Goal: Use online tool/utility: Utilize a website feature to perform a specific function

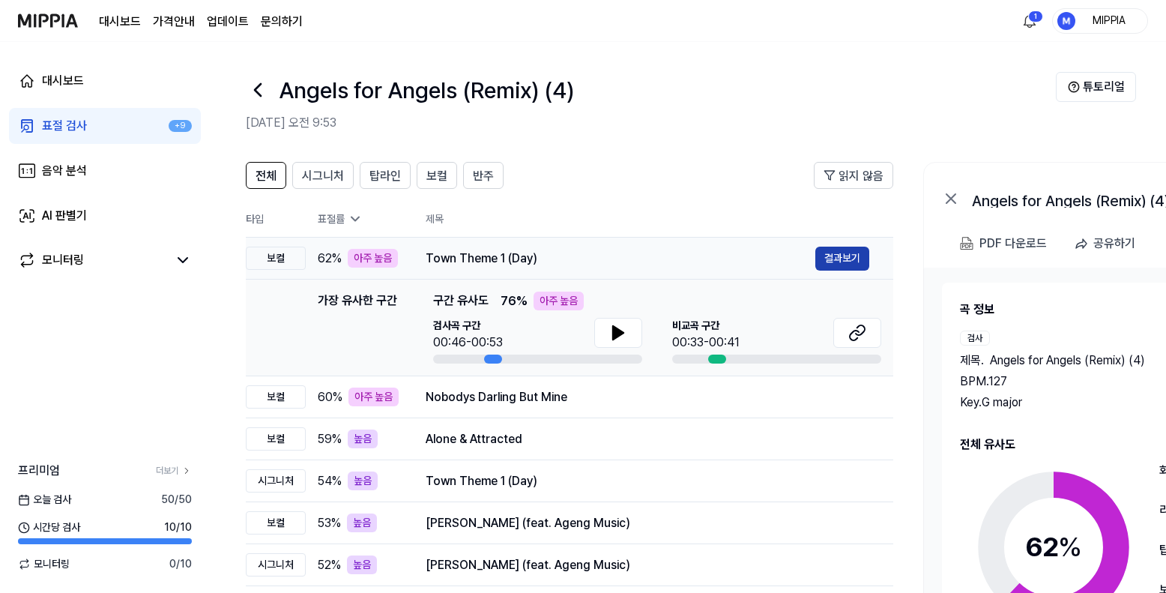
click at [824, 253] on button "결과보기" at bounding box center [842, 258] width 54 height 24
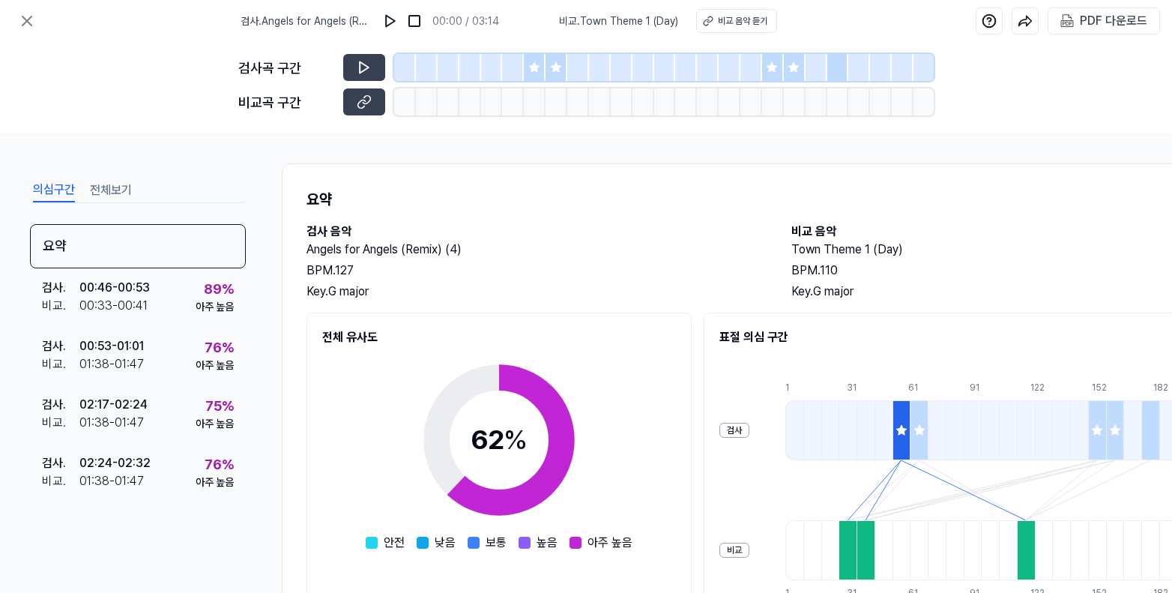
click at [536, 66] on icon at bounding box center [534, 67] width 10 height 10
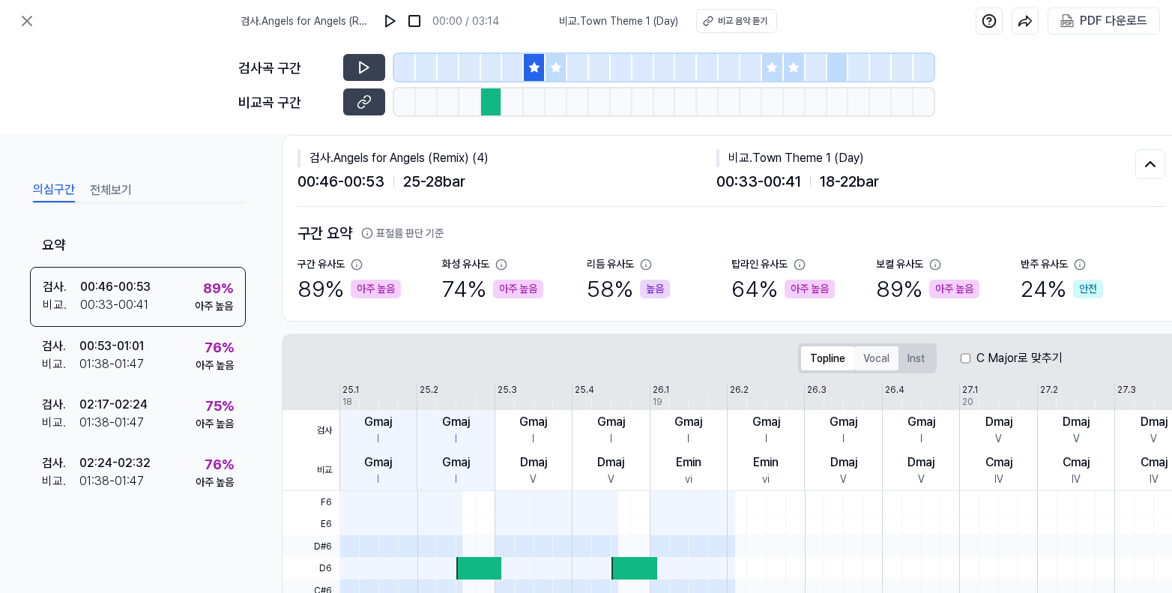
click at [889, 353] on button "Vocal" at bounding box center [876, 358] width 44 height 24
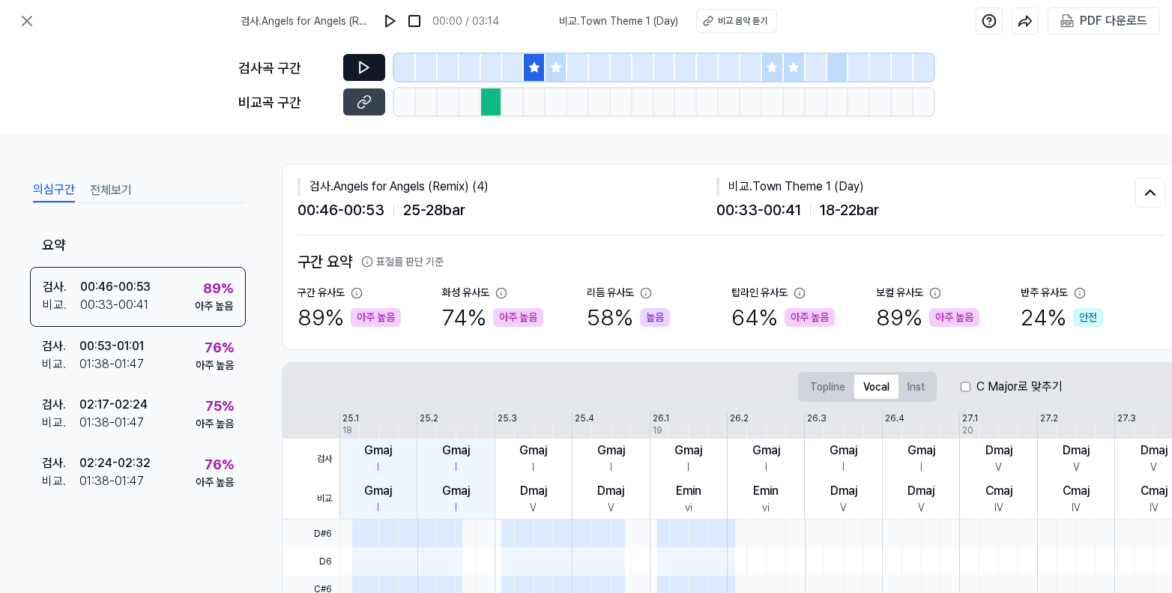
click at [351, 65] on button at bounding box center [364, 67] width 42 height 27
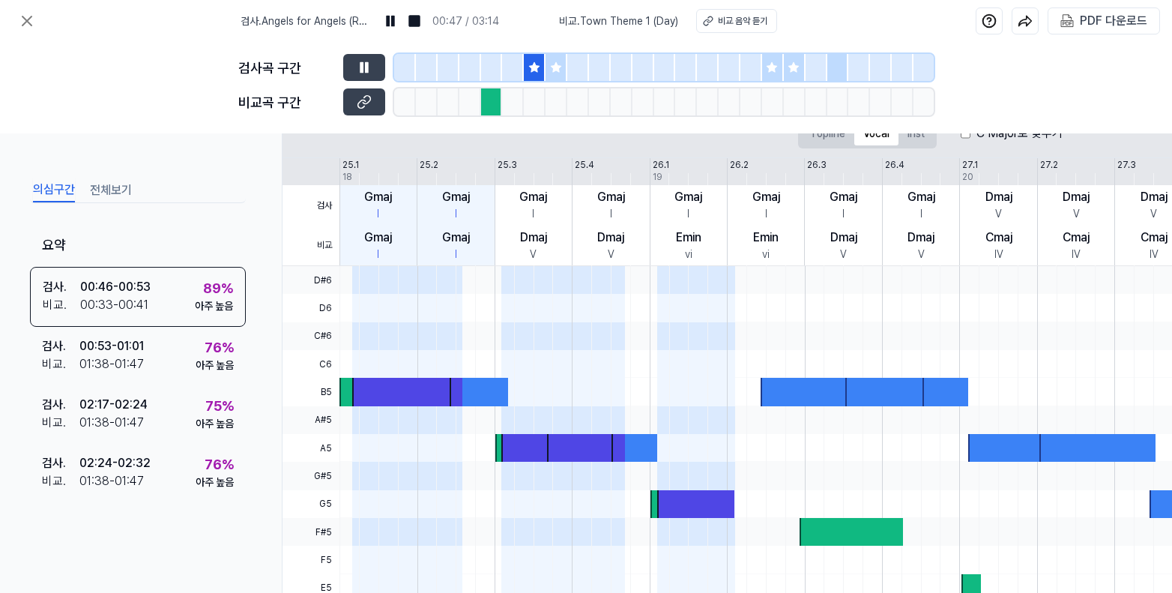
scroll to position [383, 0]
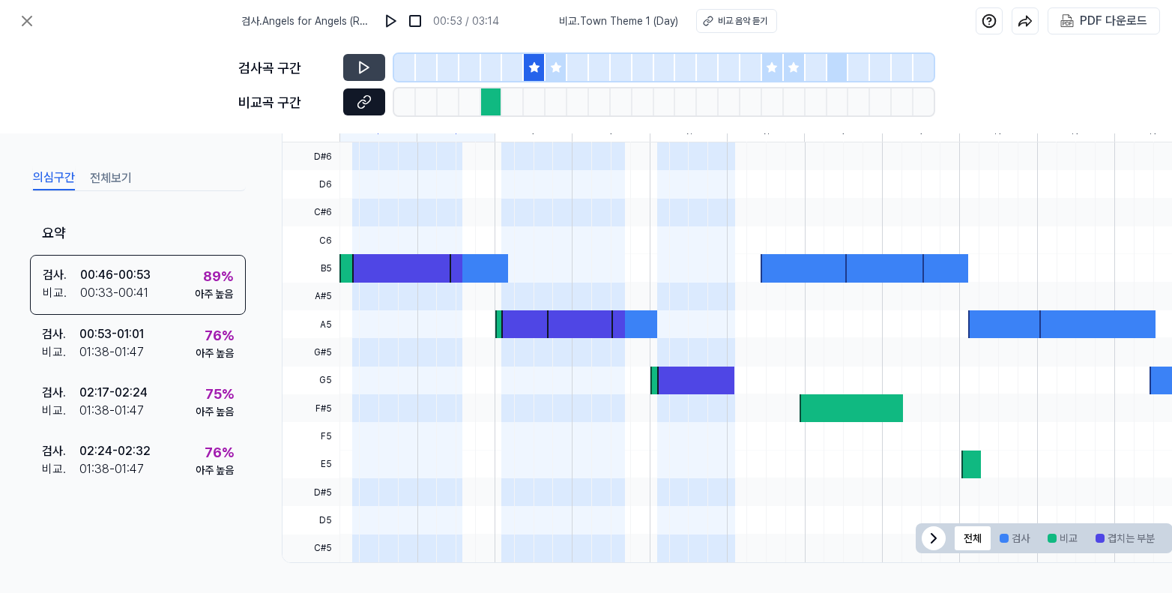
click at [365, 106] on icon at bounding box center [364, 101] width 15 height 15
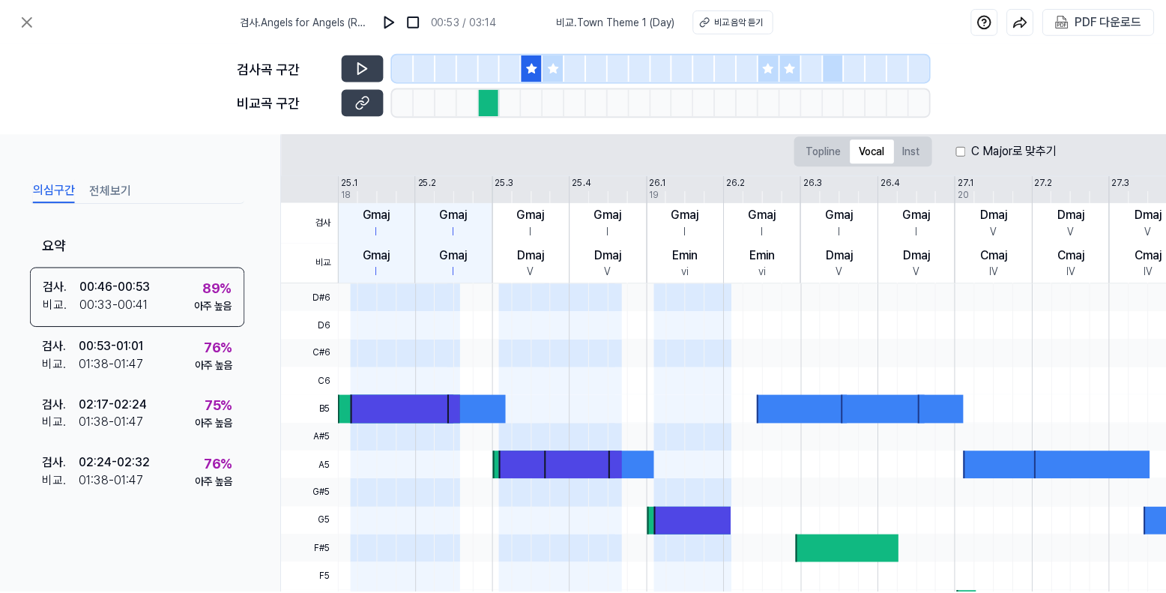
scroll to position [0, 0]
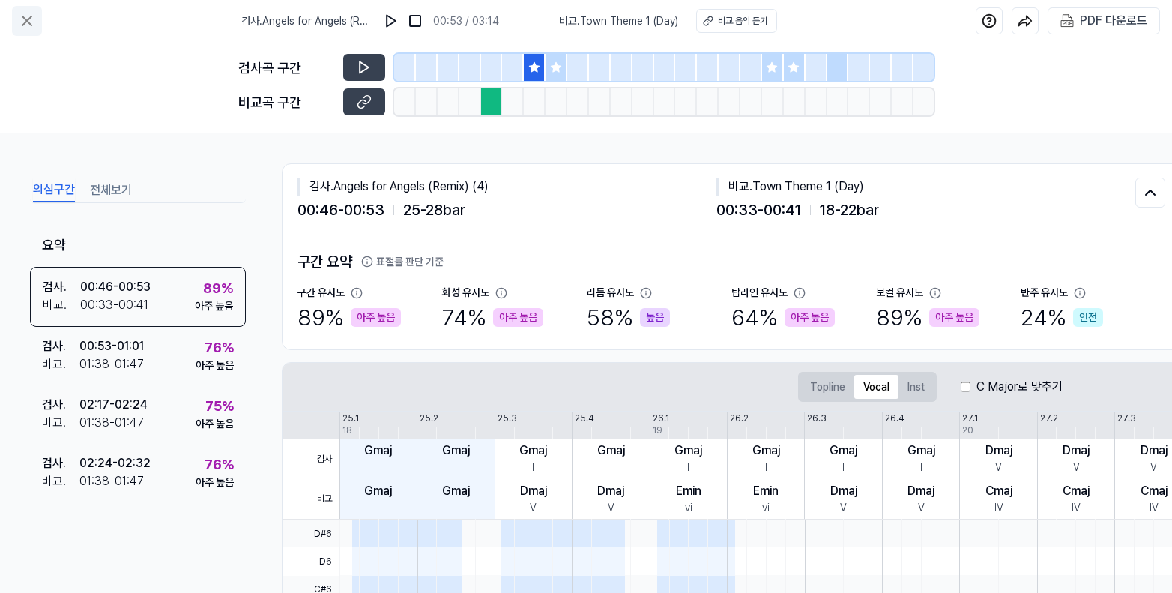
click at [34, 19] on icon at bounding box center [27, 21] width 18 height 18
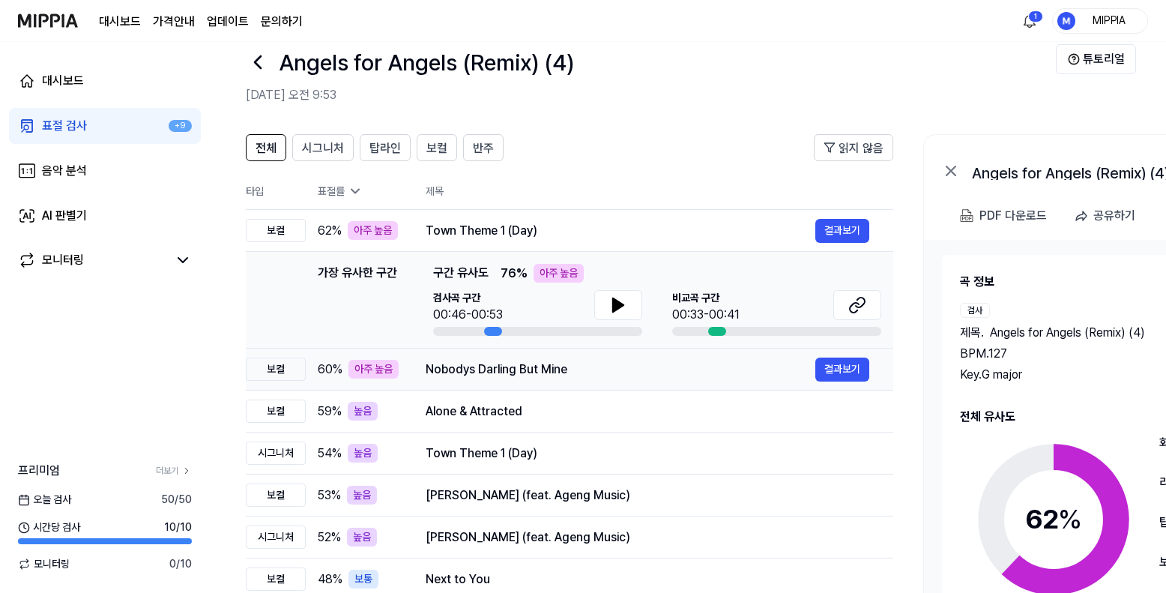
scroll to position [31, 0]
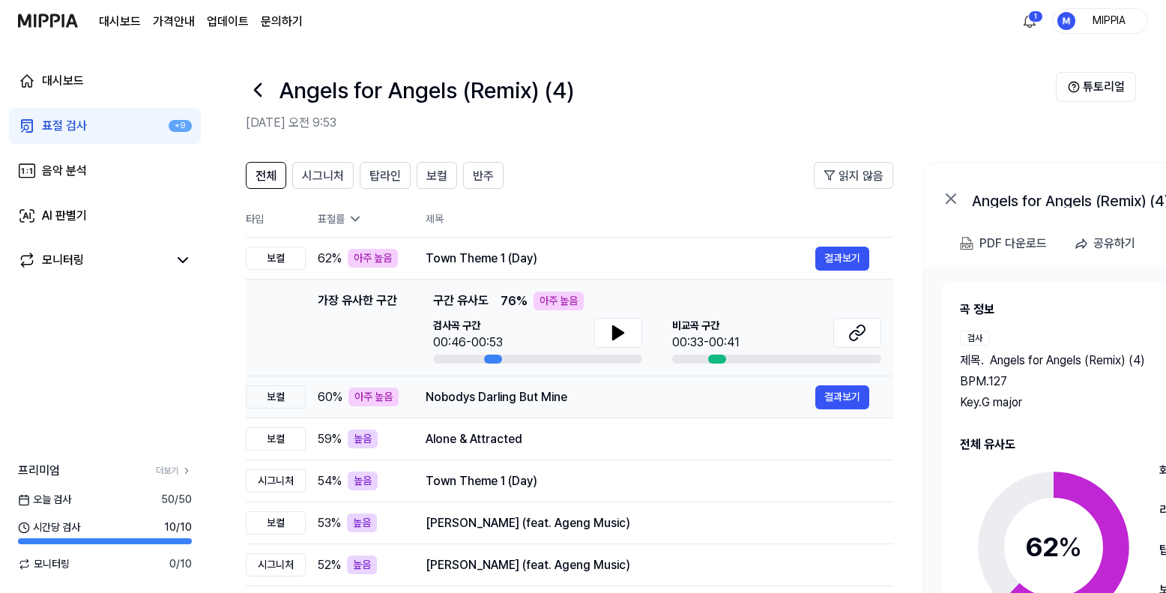
click at [675, 396] on div "Nobodys Darling But Mine" at bounding box center [620, 397] width 390 height 18
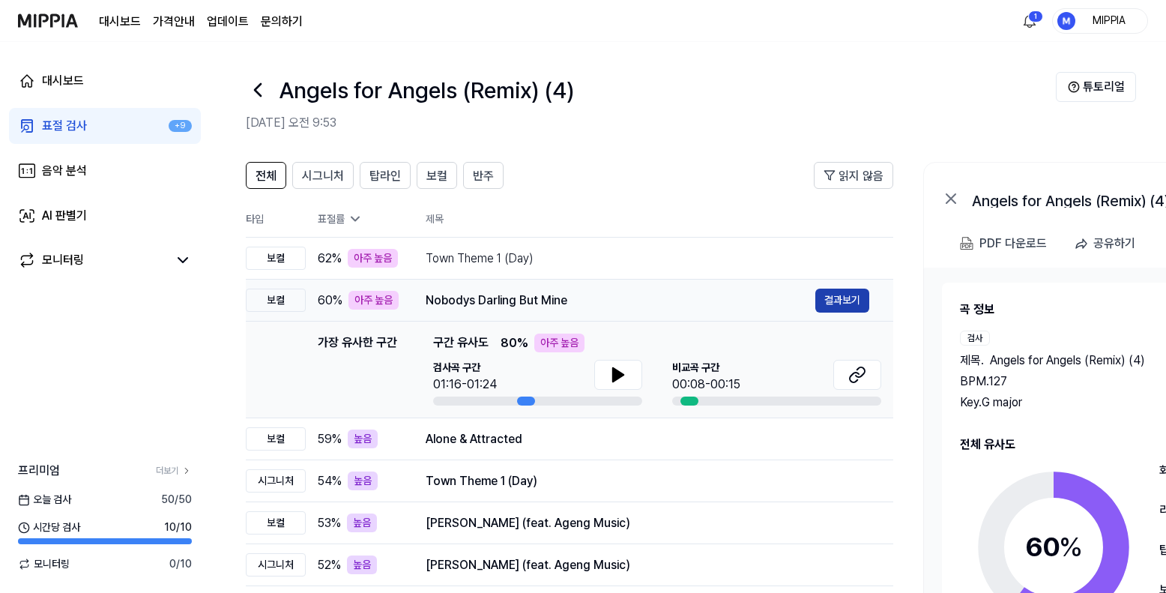
click at [849, 301] on button "결과보기" at bounding box center [842, 300] width 54 height 24
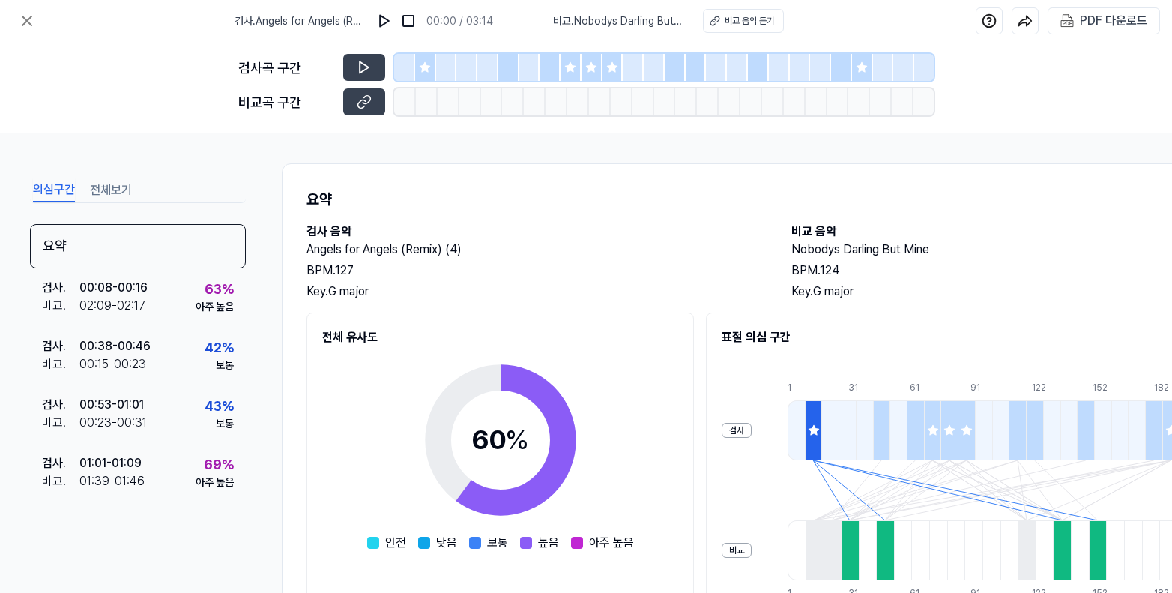
click at [430, 70] on icon at bounding box center [425, 67] width 12 height 12
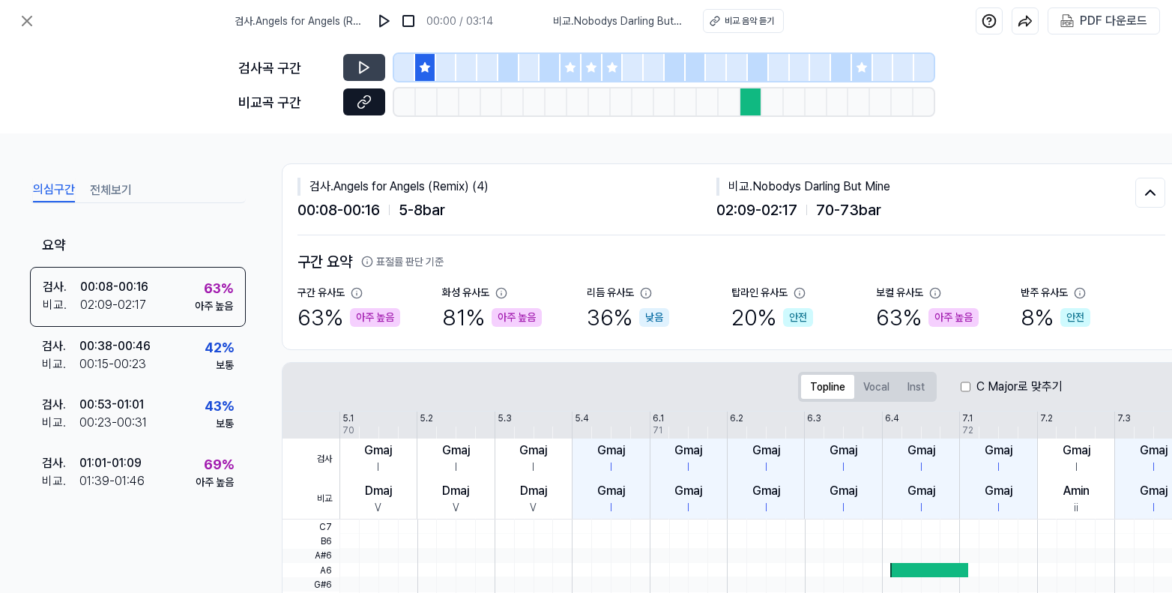
click at [357, 106] on icon at bounding box center [364, 101] width 15 height 15
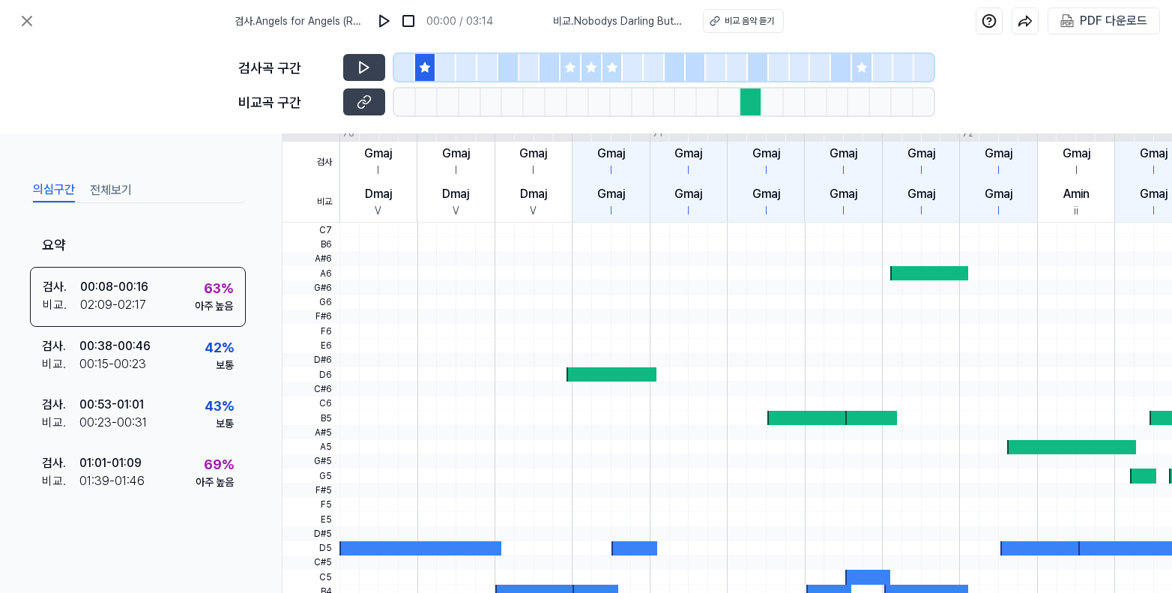
scroll to position [193, 0]
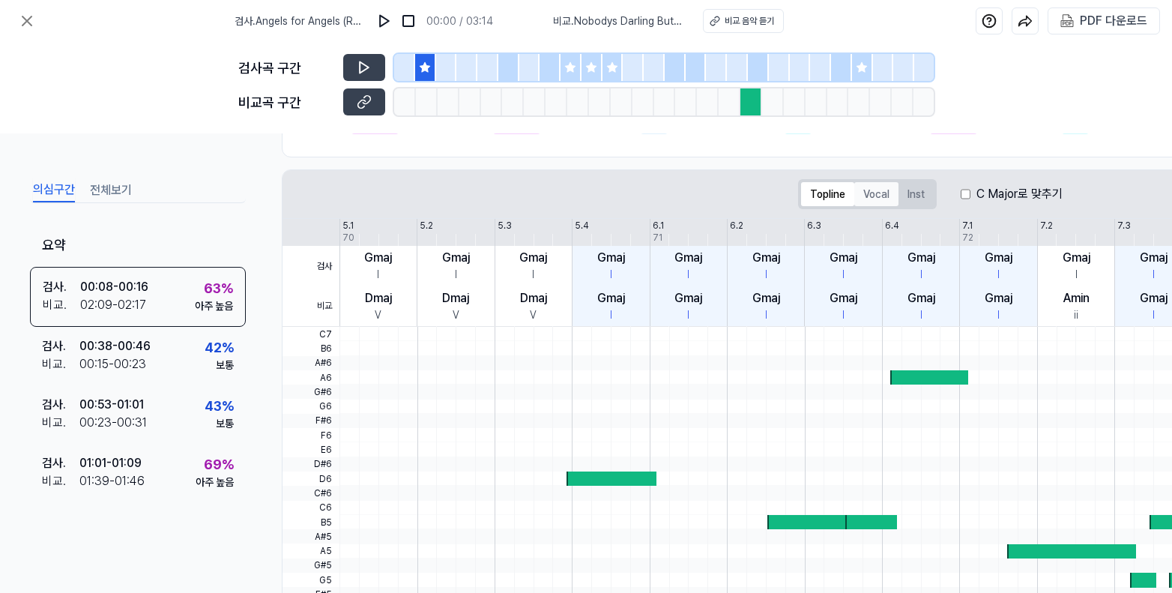
click at [864, 199] on button "Vocal" at bounding box center [876, 194] width 44 height 24
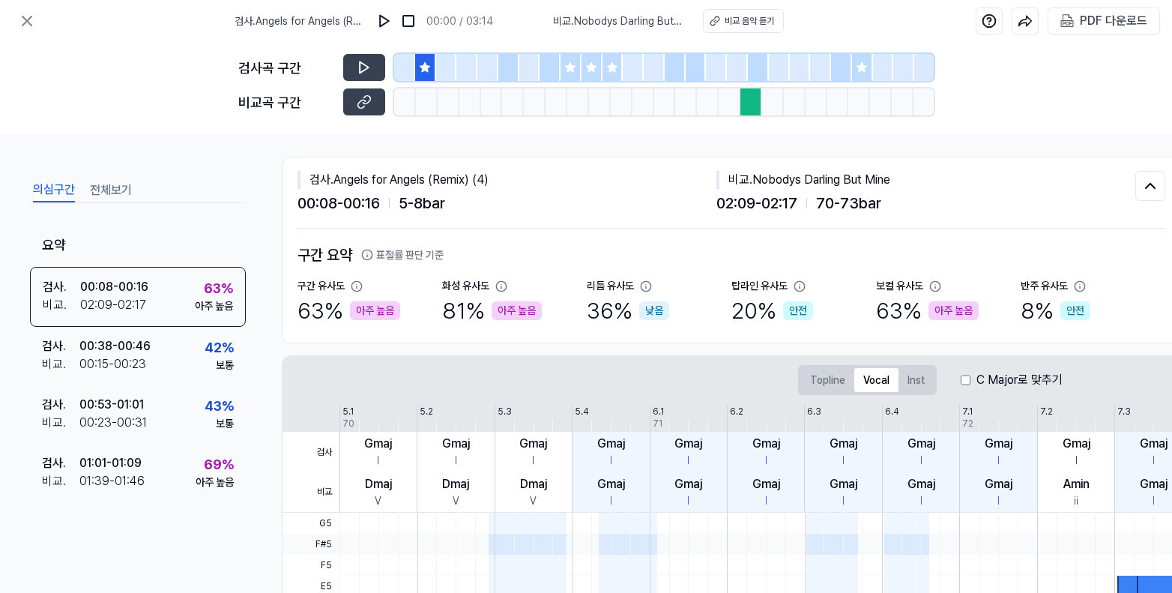
scroll to position [0, 0]
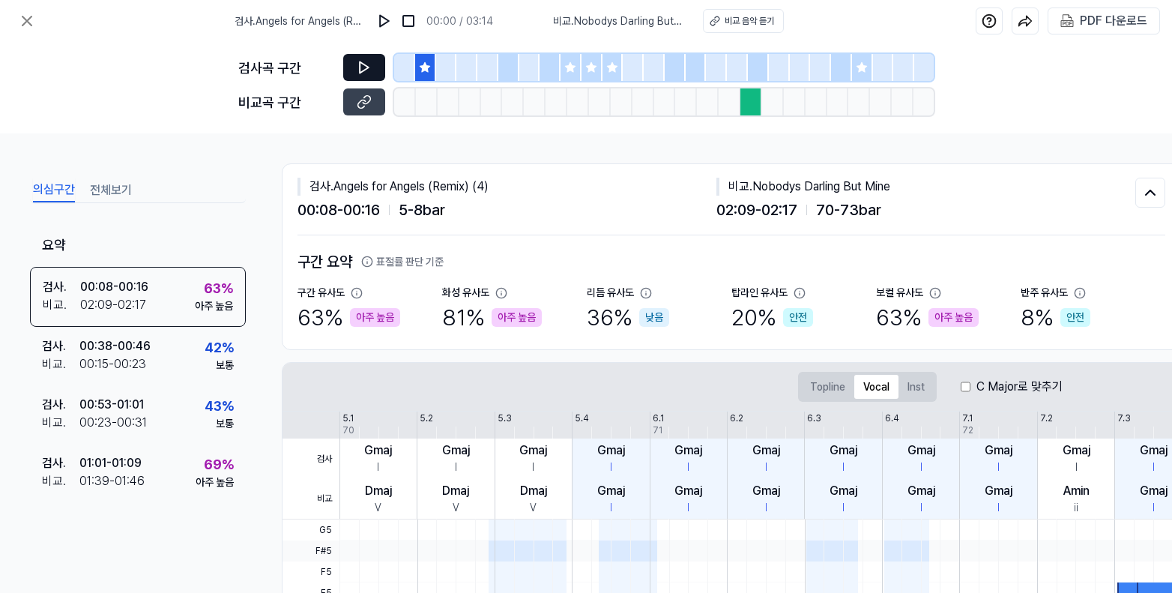
click at [343, 67] on button at bounding box center [364, 67] width 42 height 27
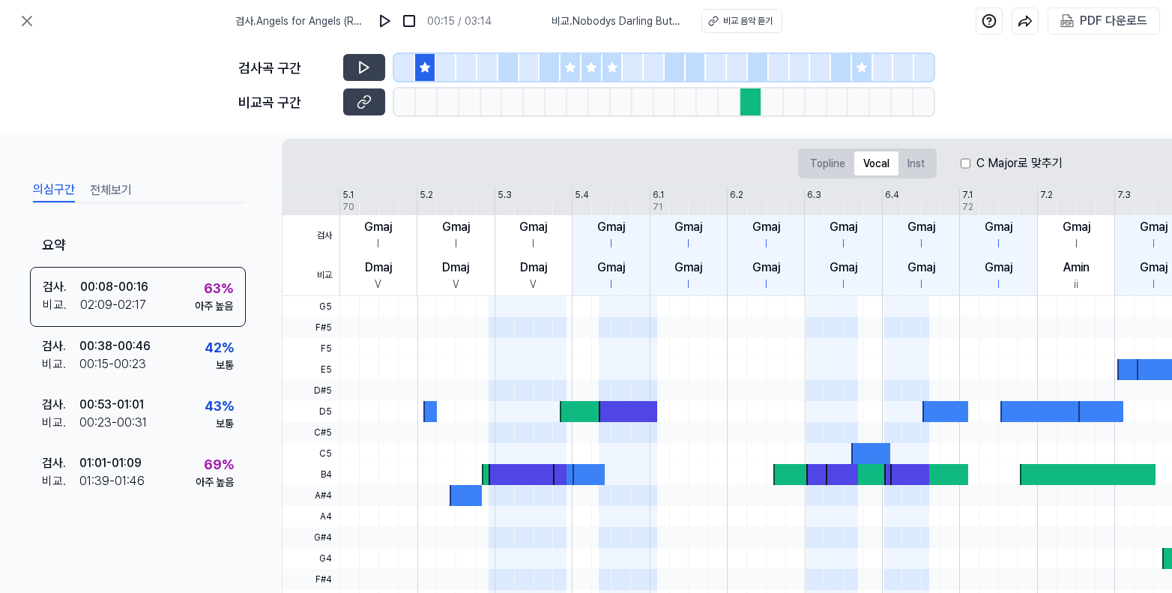
scroll to position [220, 0]
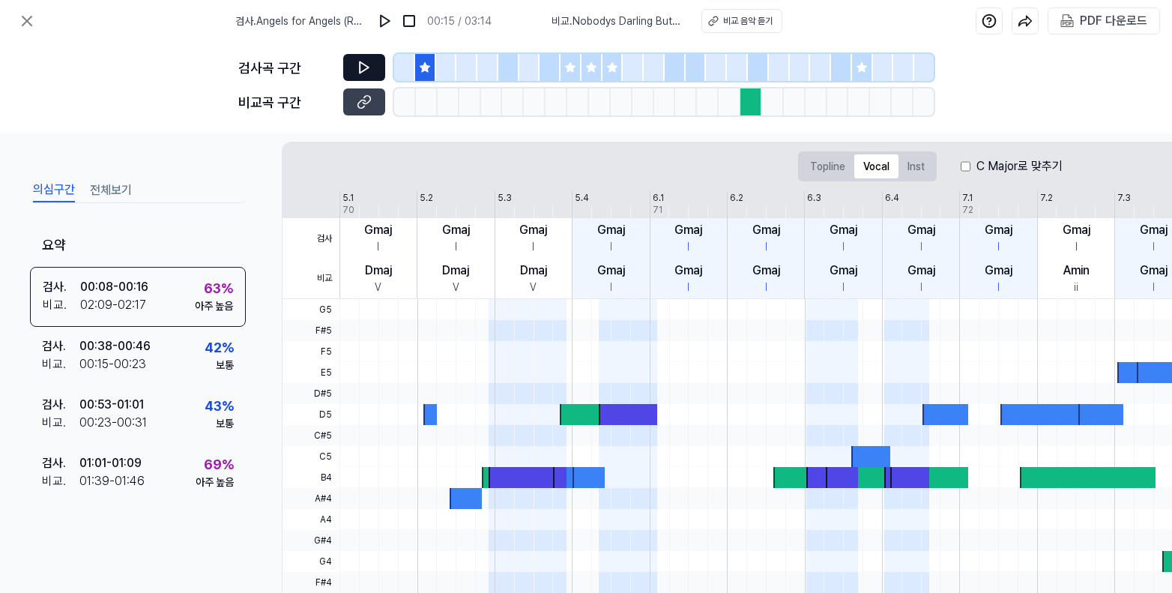
click at [362, 60] on icon at bounding box center [364, 67] width 15 height 15
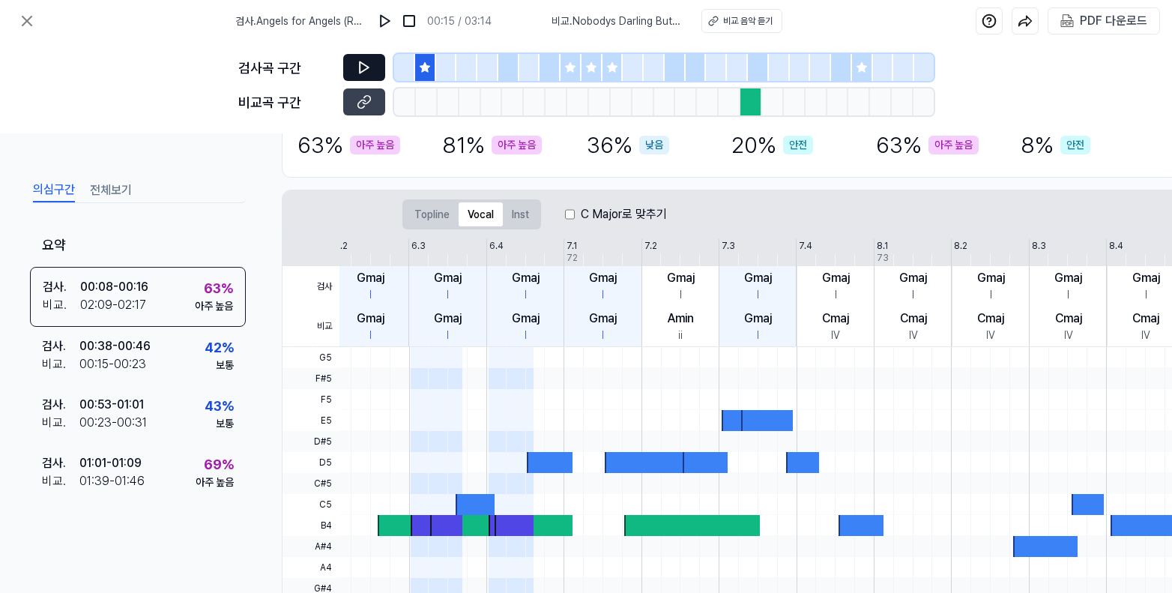
scroll to position [136, 0]
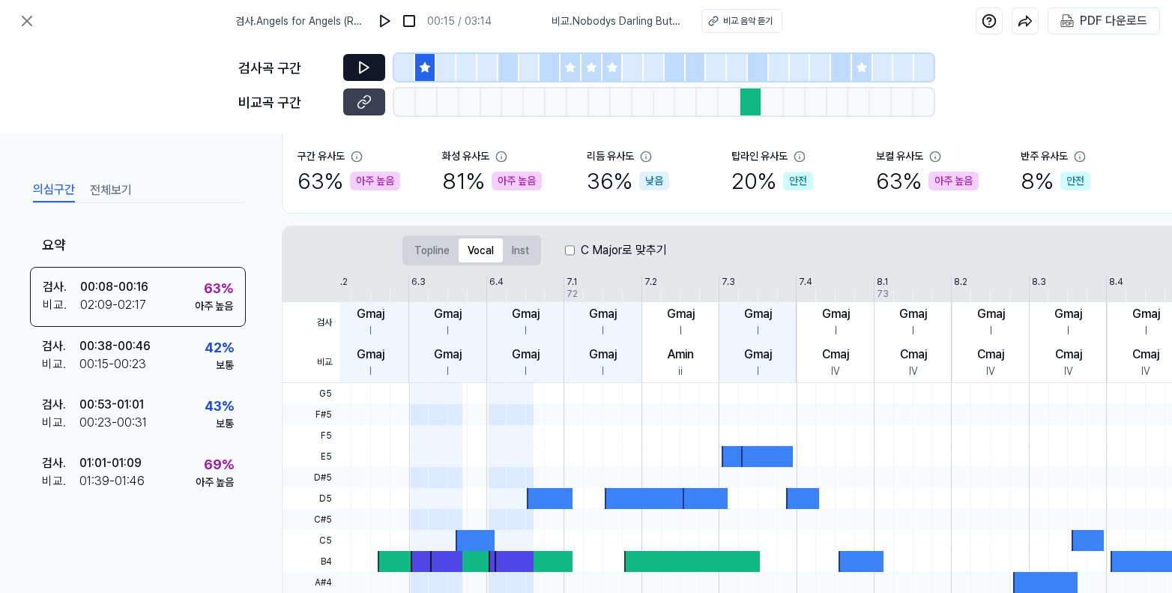
click at [581, 64] on div at bounding box center [591, 67] width 21 height 27
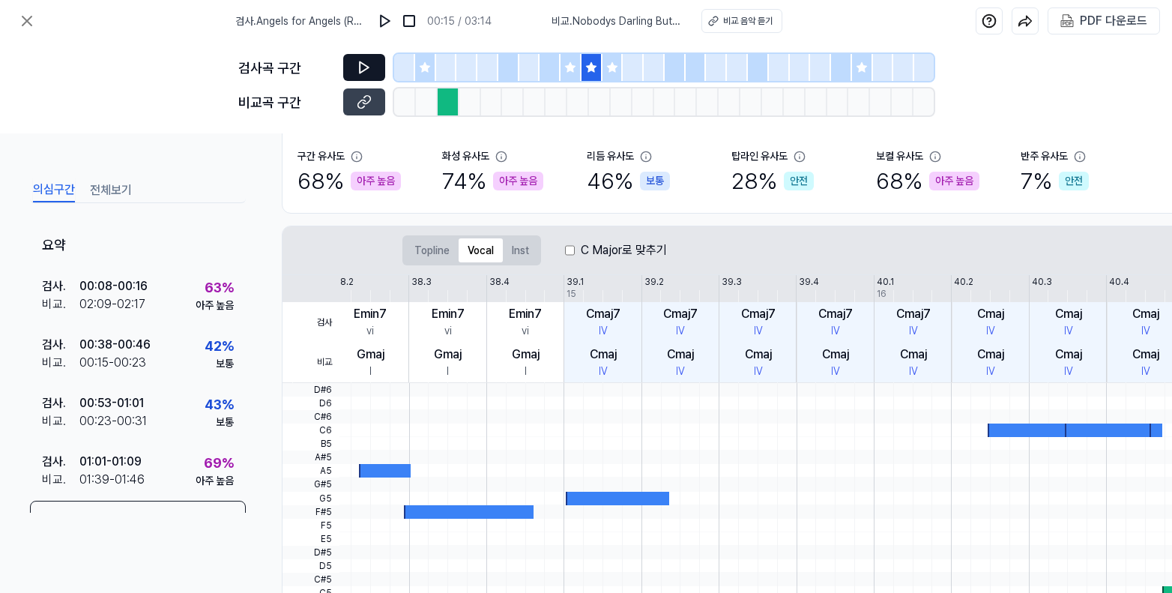
click at [572, 70] on icon at bounding box center [570, 67] width 10 height 10
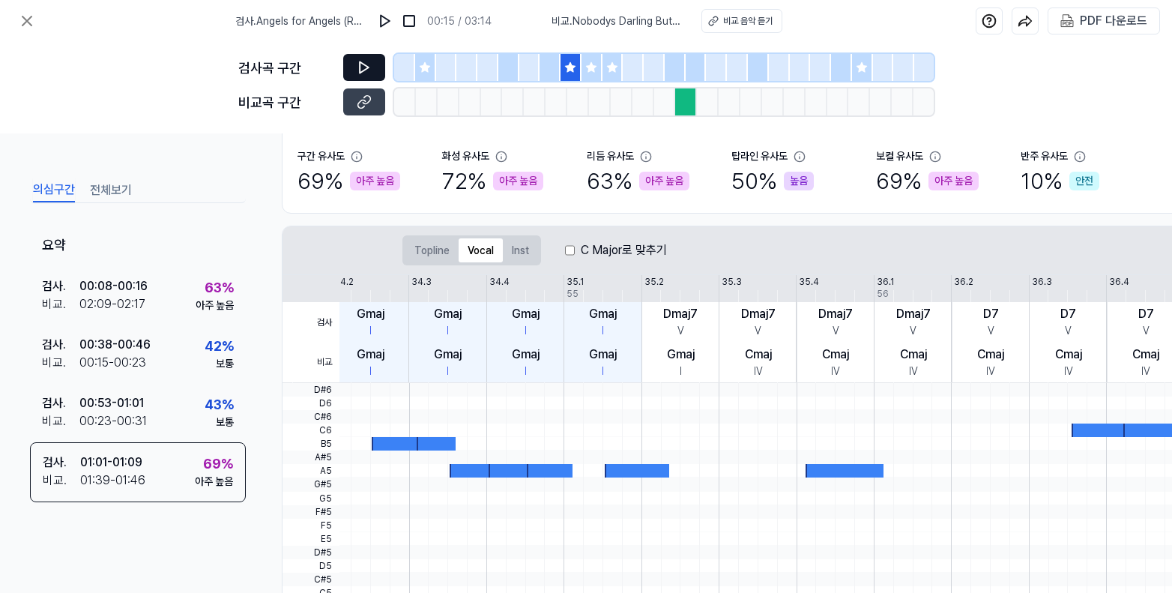
click at [360, 55] on button at bounding box center [364, 67] width 42 height 27
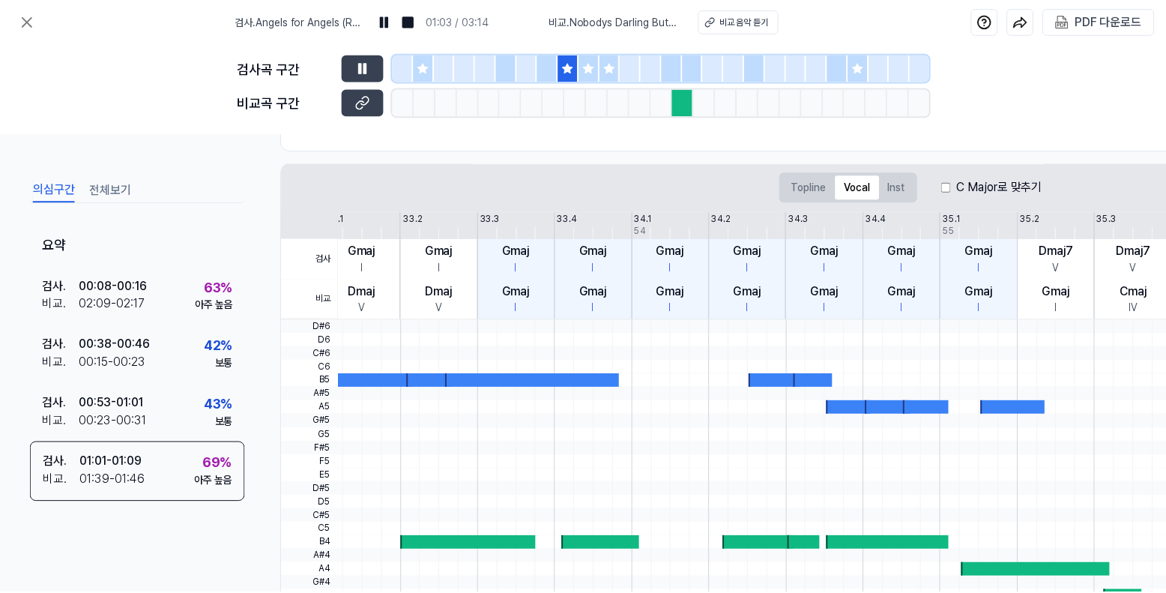
scroll to position [0, 0]
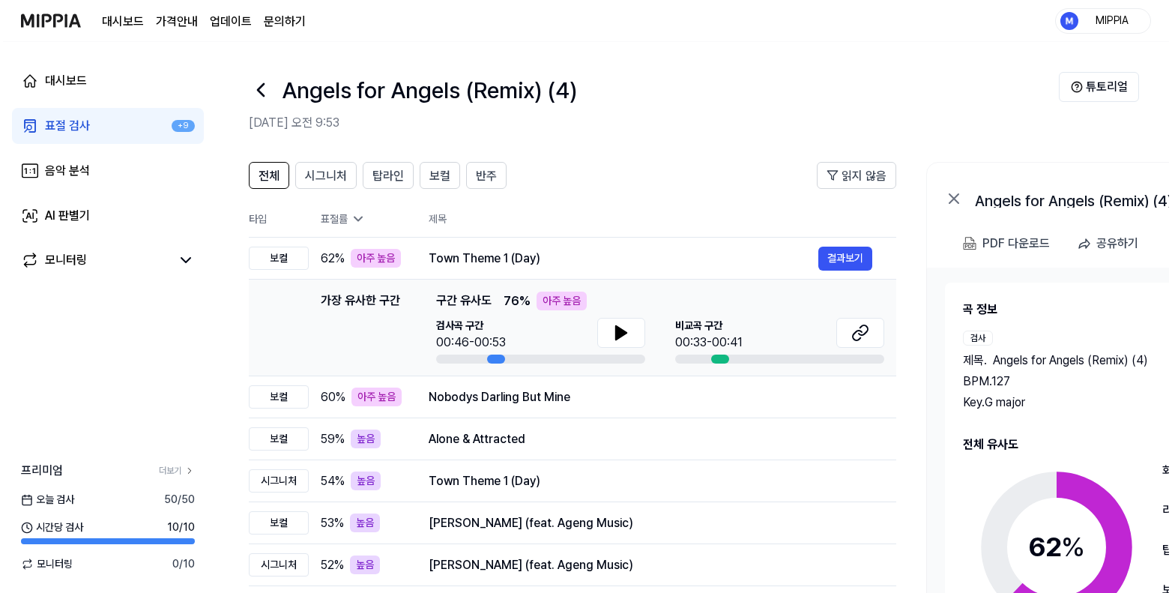
scroll to position [0, 252]
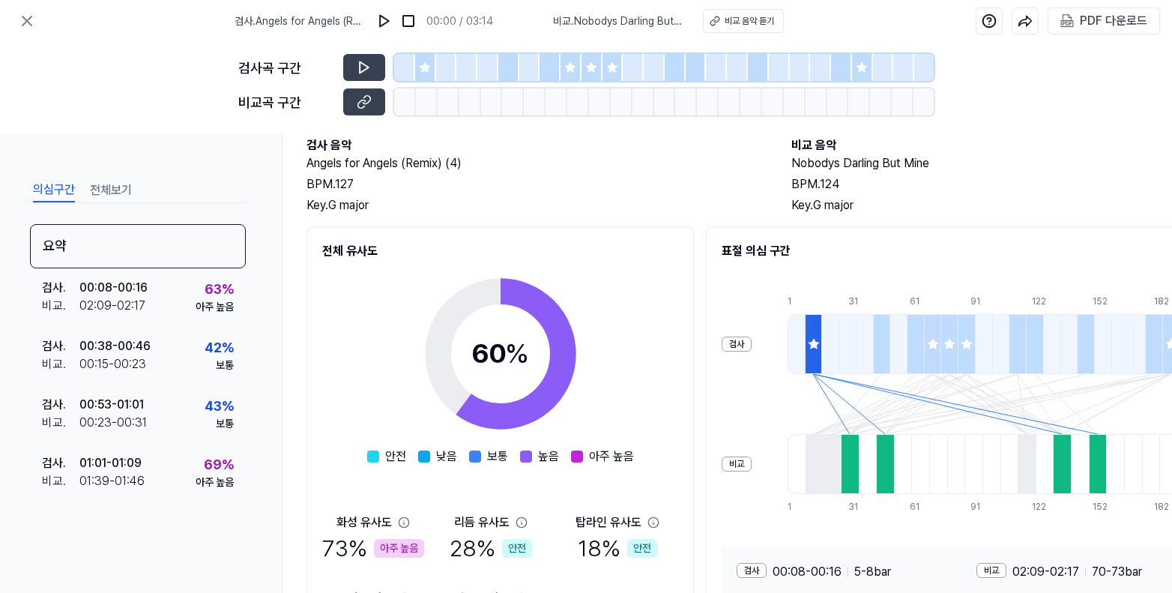
scroll to position [122, 0]
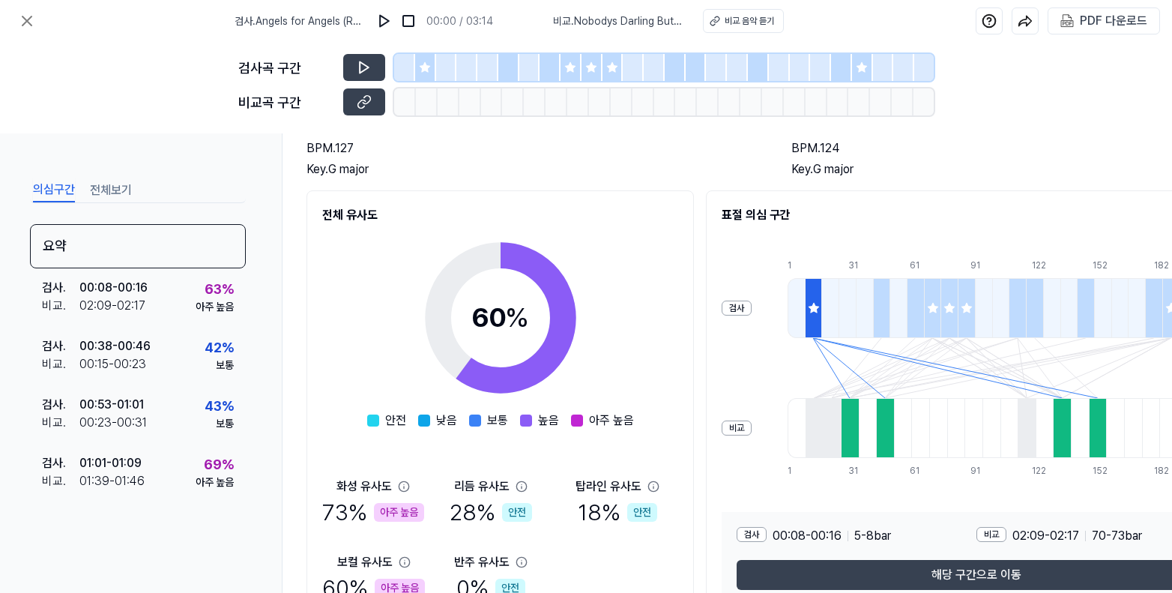
click at [559, 71] on div at bounding box center [549, 67] width 21 height 27
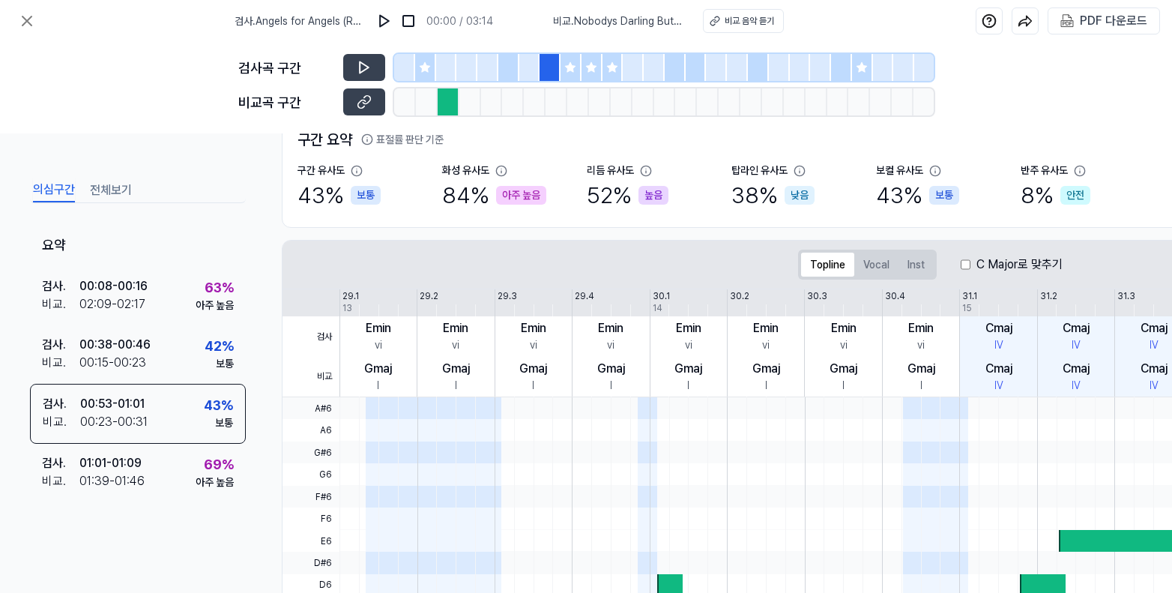
click at [571, 73] on div at bounding box center [570, 67] width 21 height 27
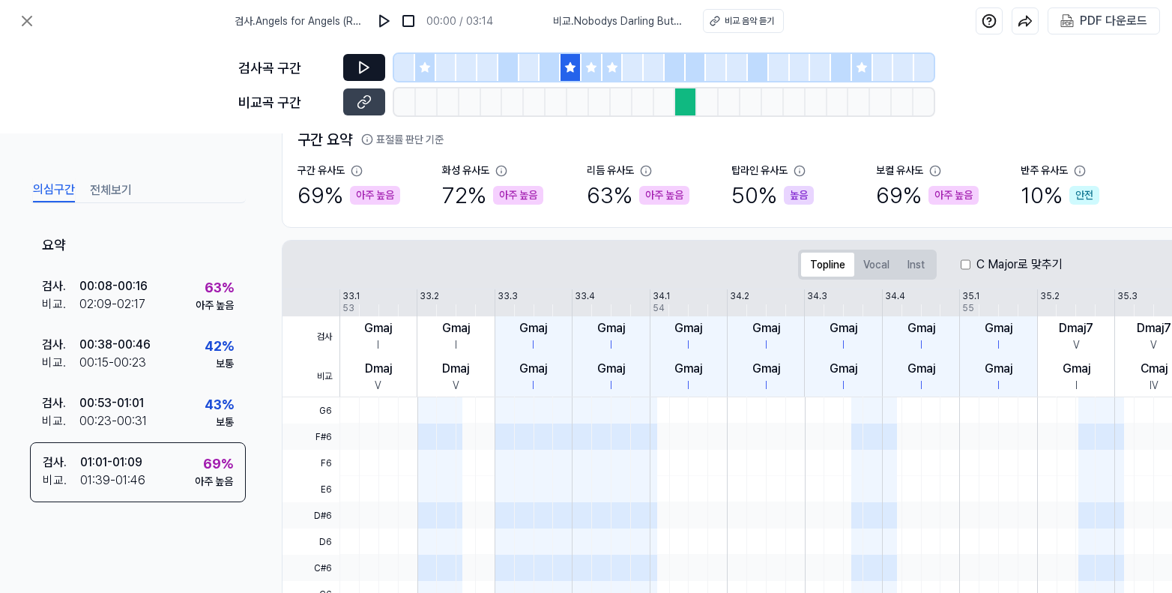
click at [371, 57] on button at bounding box center [364, 67] width 42 height 27
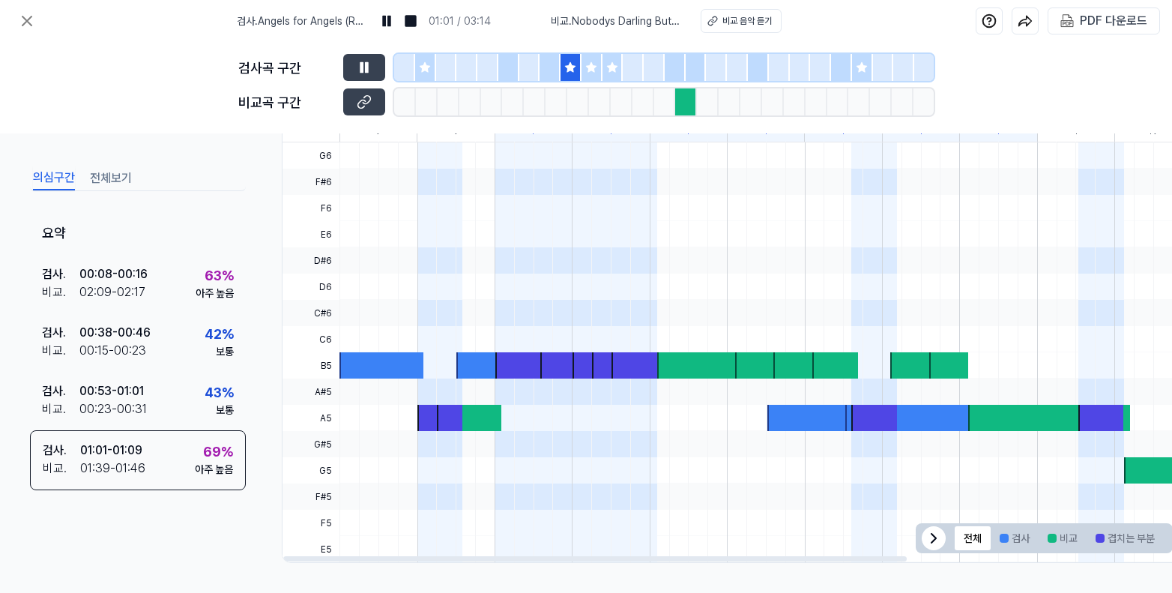
scroll to position [329, 0]
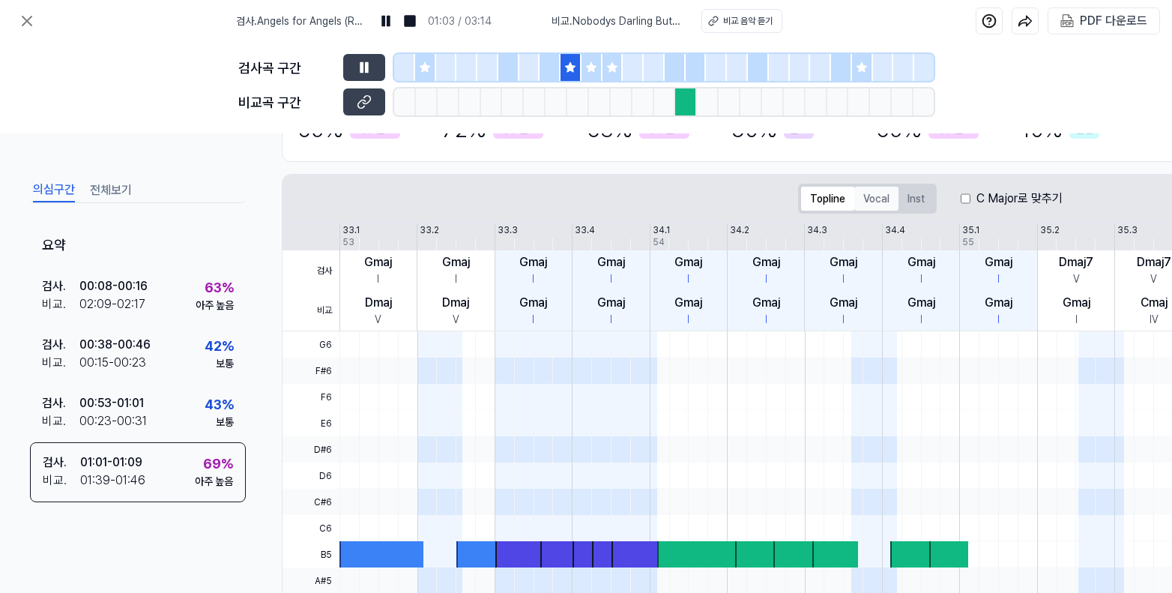
click at [886, 198] on button "Vocal" at bounding box center [876, 199] width 44 height 24
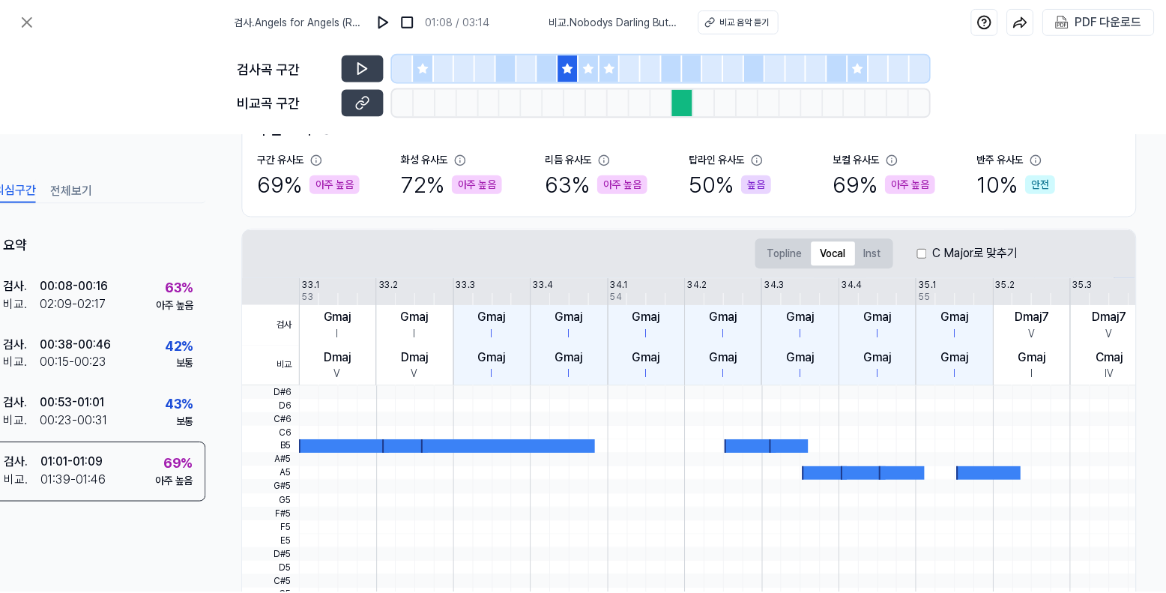
scroll to position [134, 45]
click at [365, 69] on icon at bounding box center [364, 67] width 9 height 11
click at [22, 24] on icon at bounding box center [27, 21] width 18 height 18
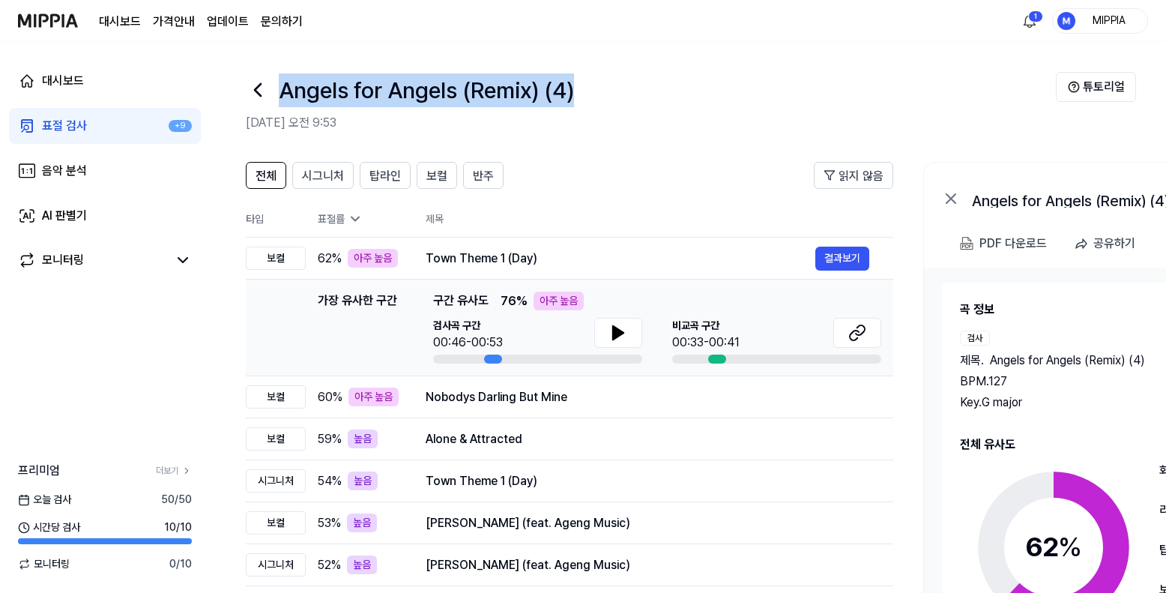
drag, startPoint x: 597, startPoint y: 95, endPoint x: 283, endPoint y: 95, distance: 313.9
click at [283, 95] on div "Angels for Angels (Remix) (4)" at bounding box center [651, 90] width 810 height 36
click at [300, 95] on h1 "Angels for Angels (Remix) (4)" at bounding box center [426, 90] width 295 height 34
drag, startPoint x: 279, startPoint y: 92, endPoint x: 625, endPoint y: 97, distance: 345.4
click at [625, 97] on div "Angels for Angels (Remix) (4)" at bounding box center [651, 90] width 810 height 36
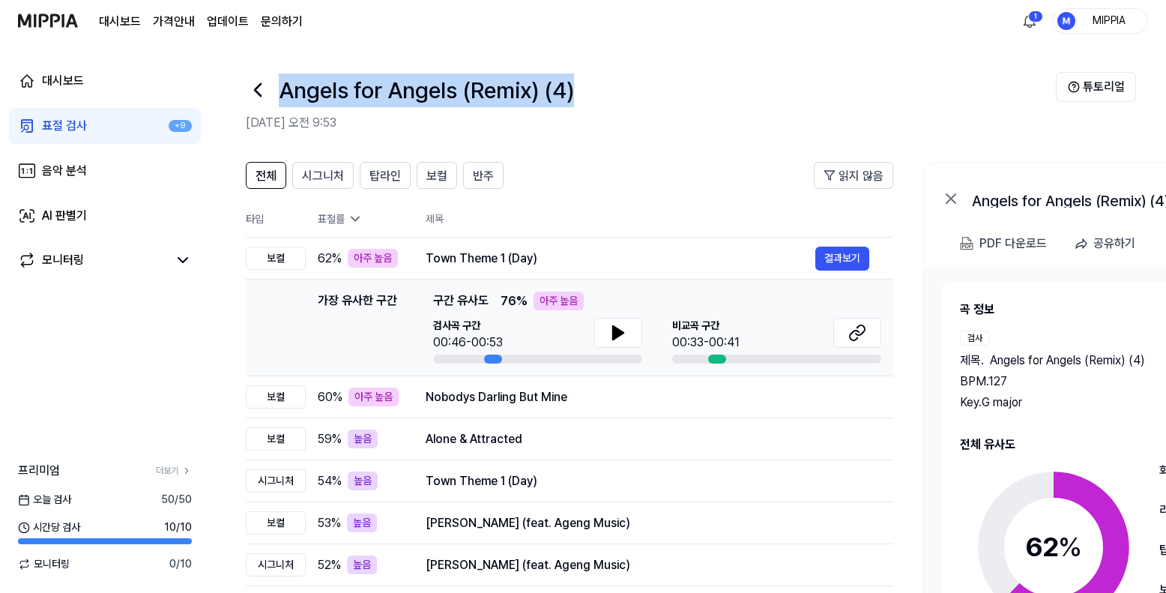
copy h1 "Angels for Angels (Remix) (4)"
click at [642, 398] on div "Nobodys Darling But Mine" at bounding box center [620, 397] width 390 height 18
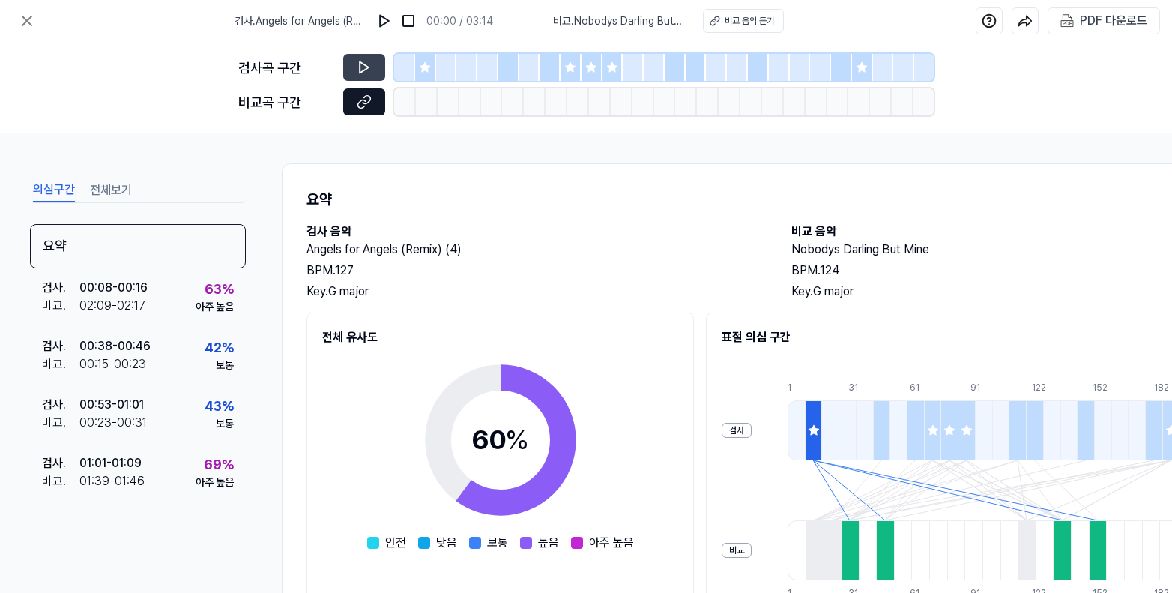
click at [368, 104] on icon at bounding box center [364, 101] width 15 height 15
click at [425, 73] on div at bounding box center [425, 67] width 21 height 27
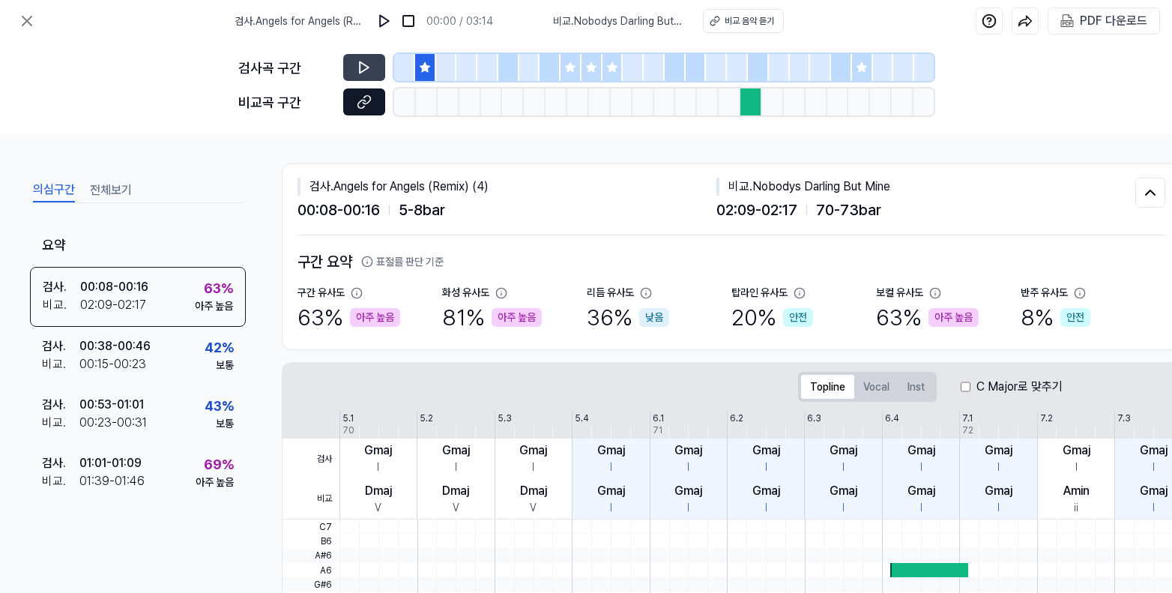
click at [369, 107] on icon at bounding box center [364, 101] width 15 height 15
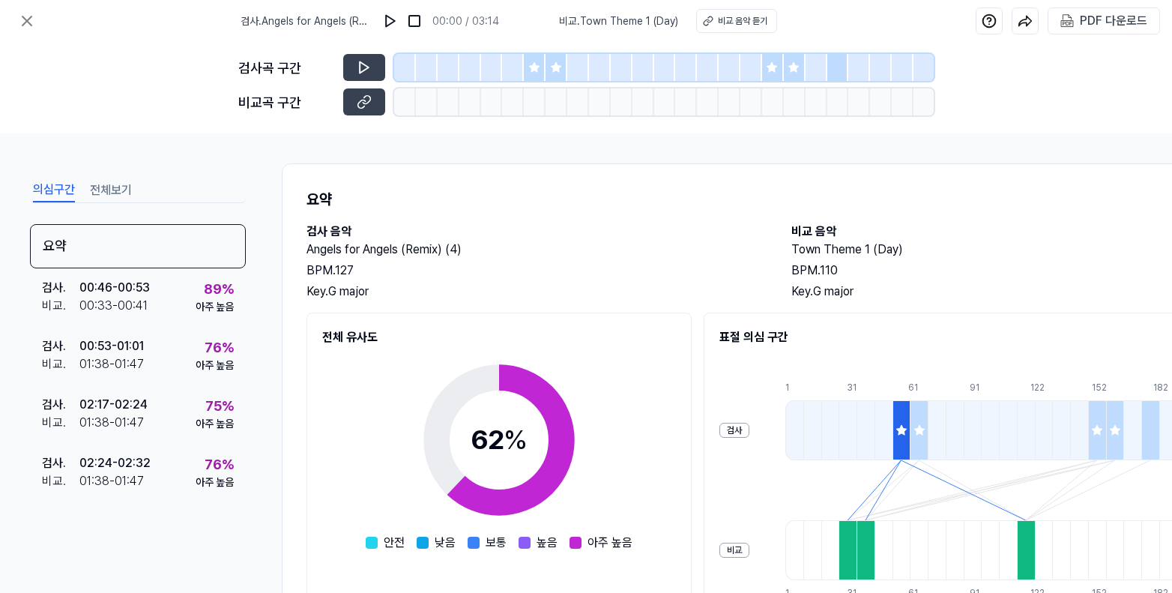
click at [536, 67] on icon at bounding box center [534, 67] width 10 height 10
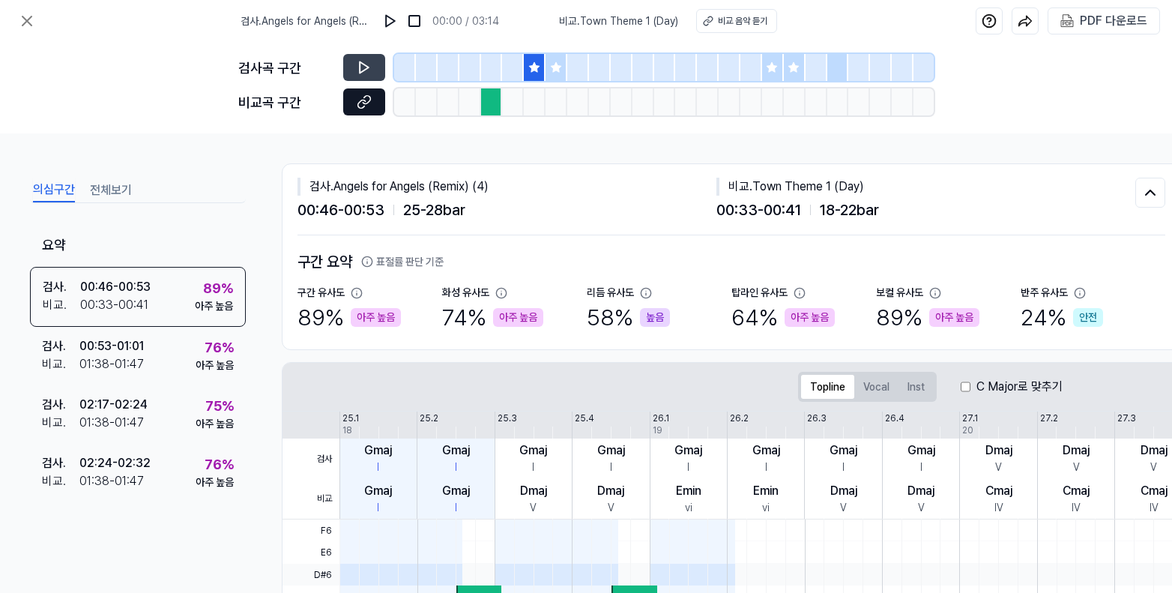
click at [369, 106] on icon at bounding box center [364, 101] width 15 height 15
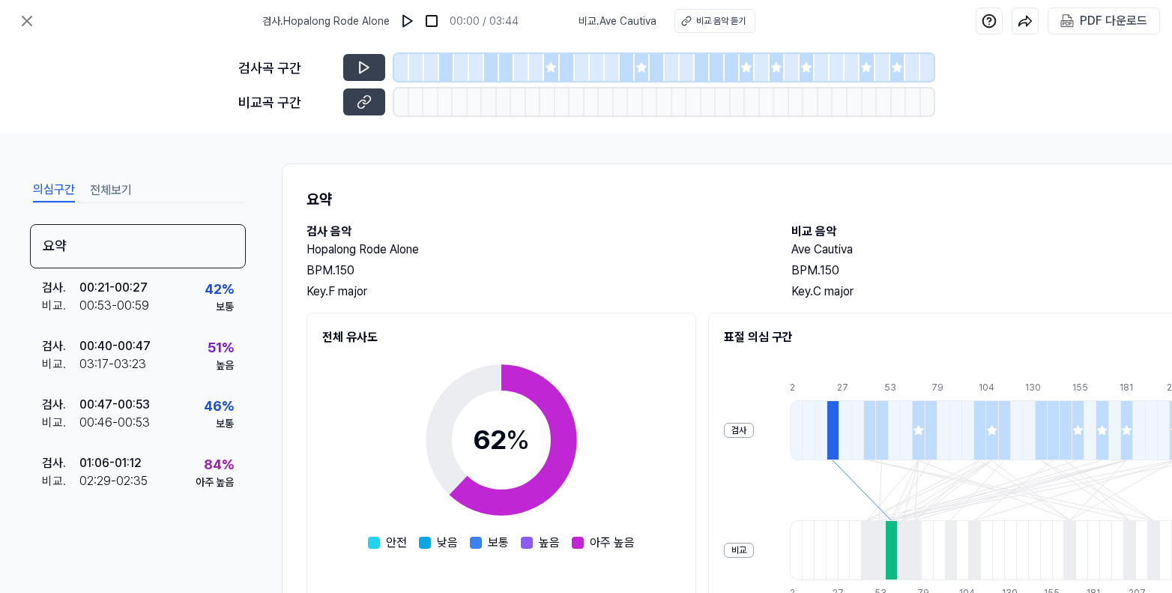
click at [542, 77] on div at bounding box center [536, 67] width 15 height 27
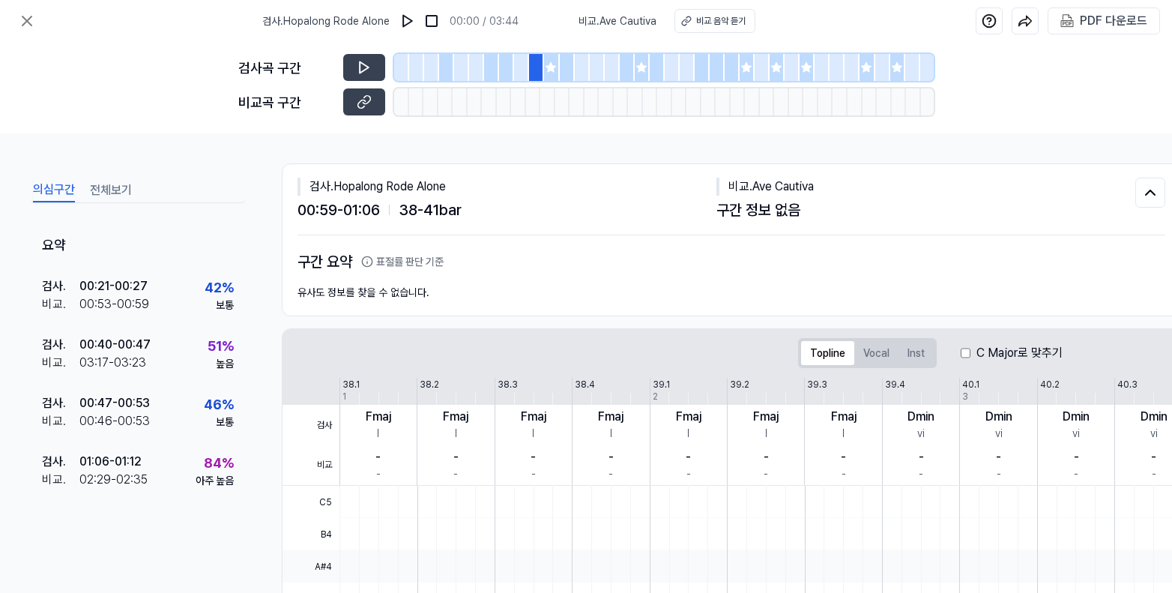
click at [546, 76] on div at bounding box center [551, 67] width 15 height 27
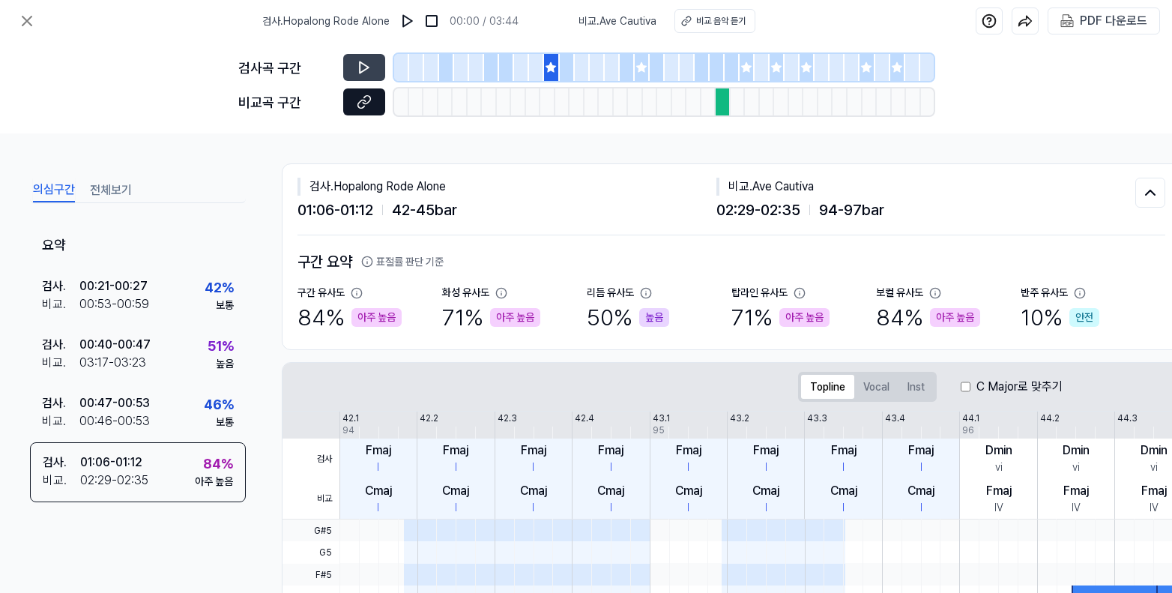
click at [371, 107] on icon at bounding box center [364, 101] width 15 height 15
click at [363, 64] on icon at bounding box center [364, 67] width 9 height 11
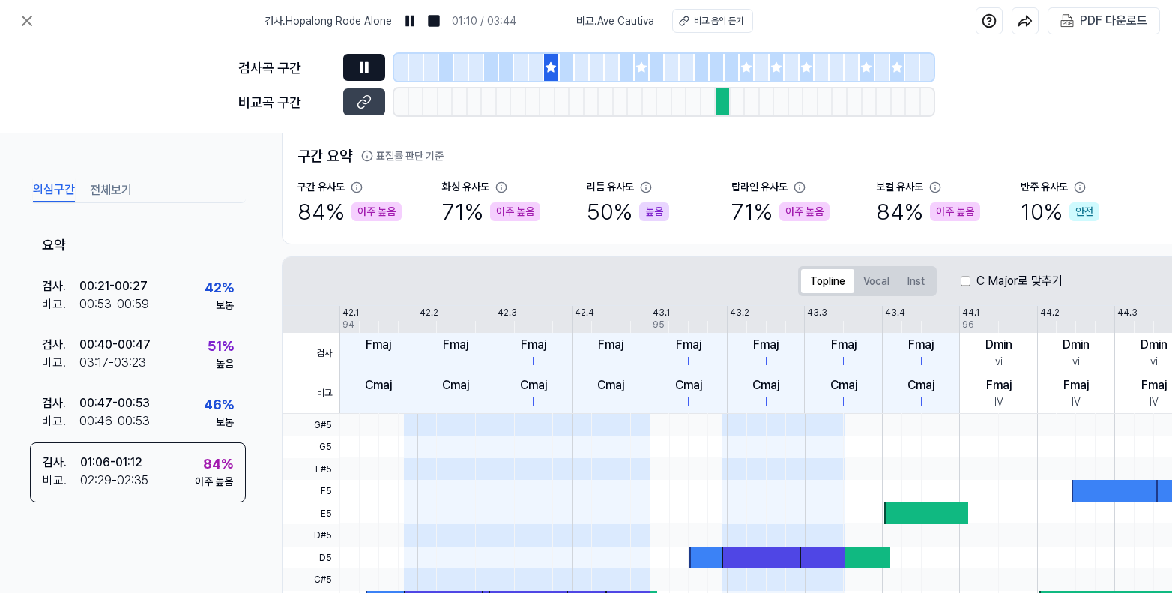
scroll to position [108, 0]
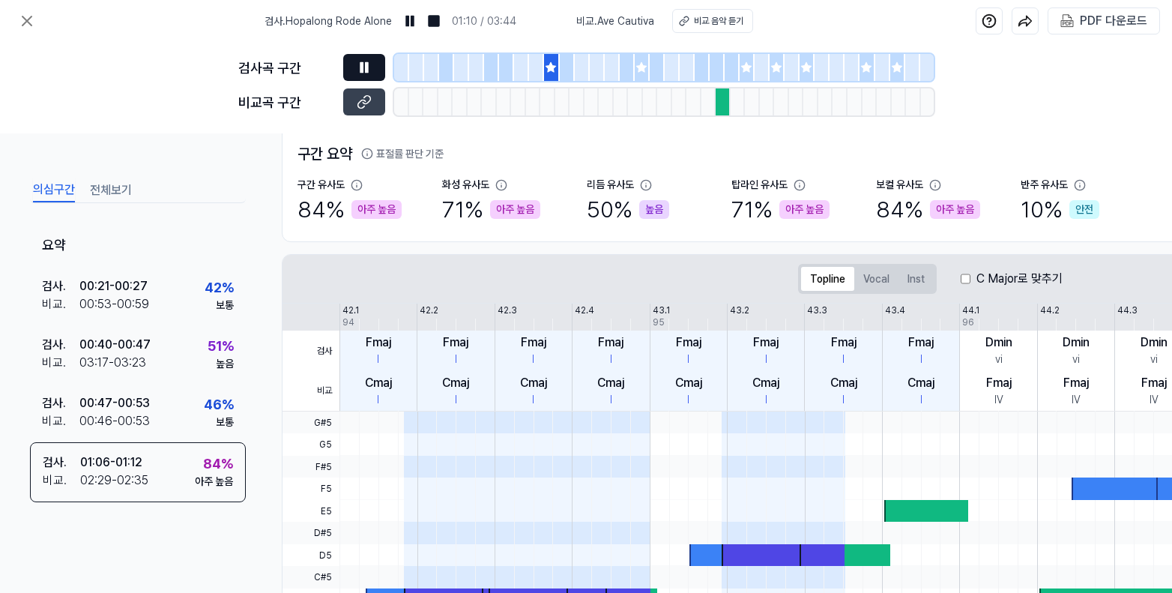
click at [881, 297] on div "Topline Vocal Inst C Major로 맞추기" at bounding box center [929, 279] width 1294 height 48
click at [877, 279] on button "Vocal" at bounding box center [876, 279] width 44 height 24
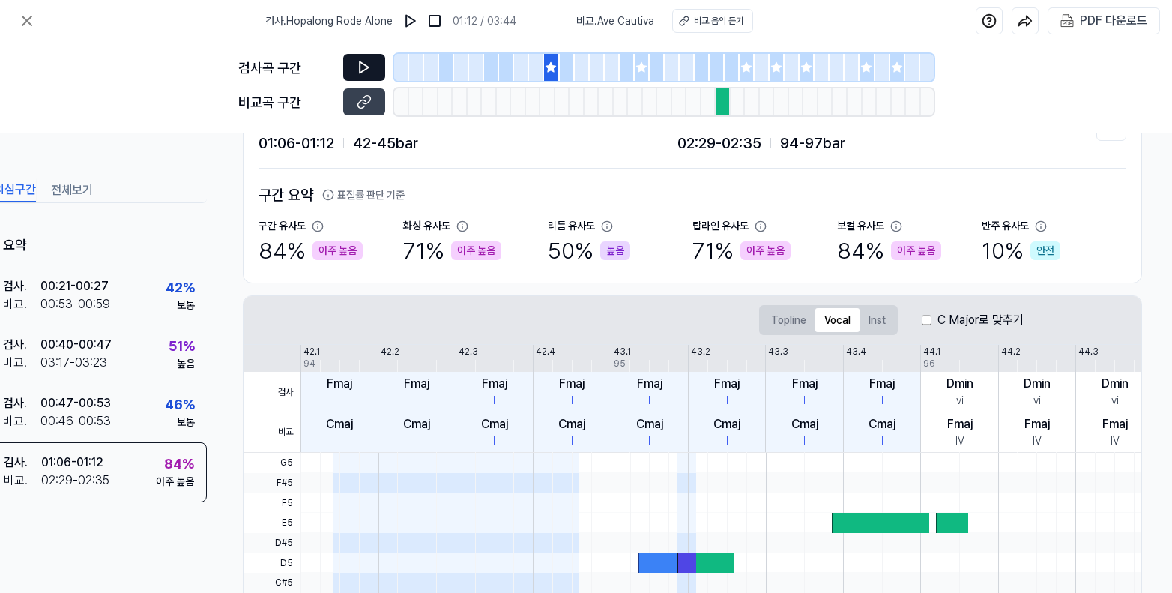
scroll to position [90, 45]
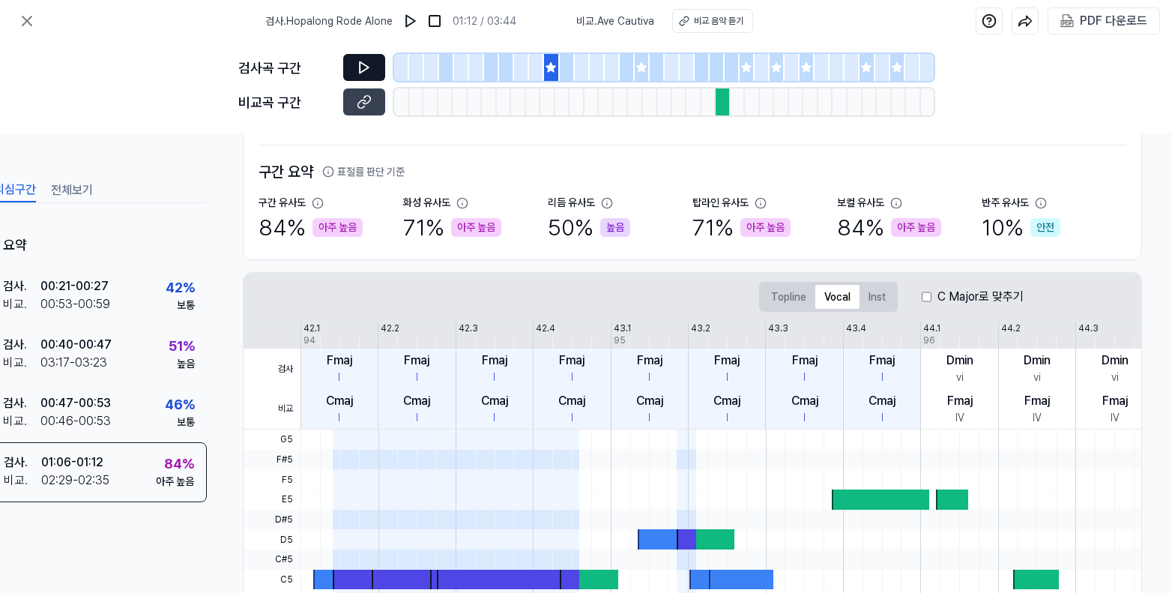
click at [649, 68] on div at bounding box center [656, 67] width 15 height 27
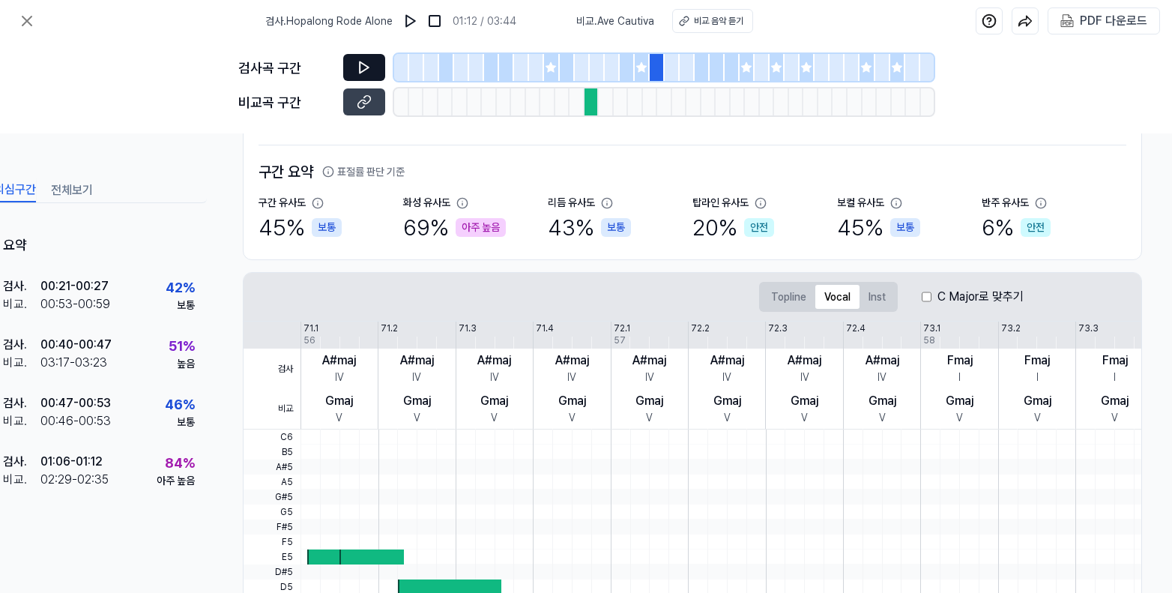
click at [641, 74] on div at bounding box center [641, 67] width 15 height 27
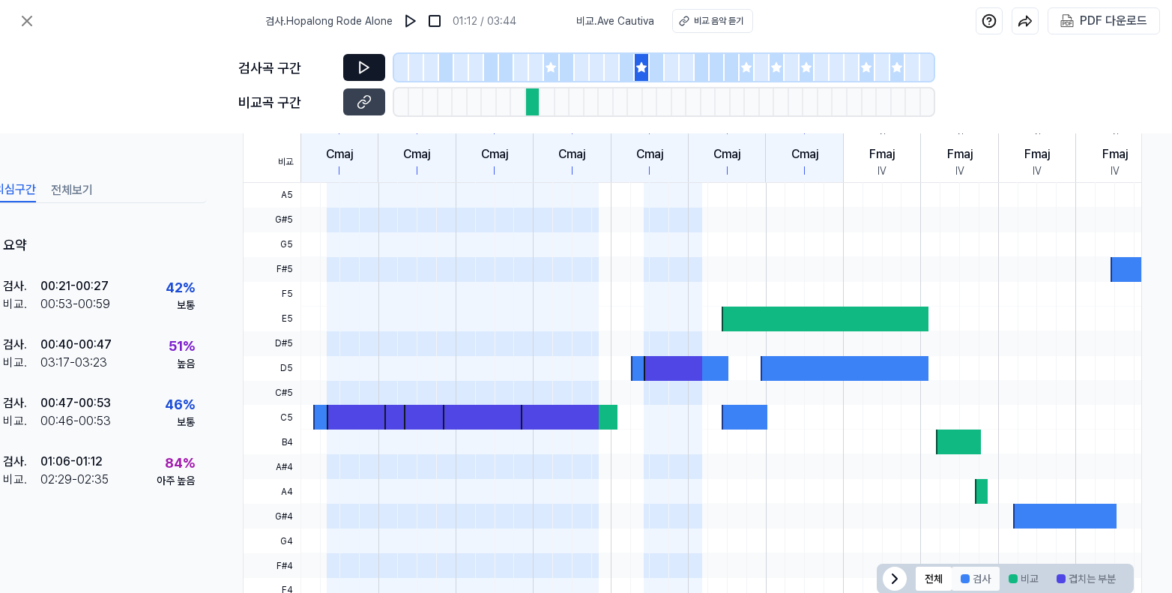
scroll to position [383, 45]
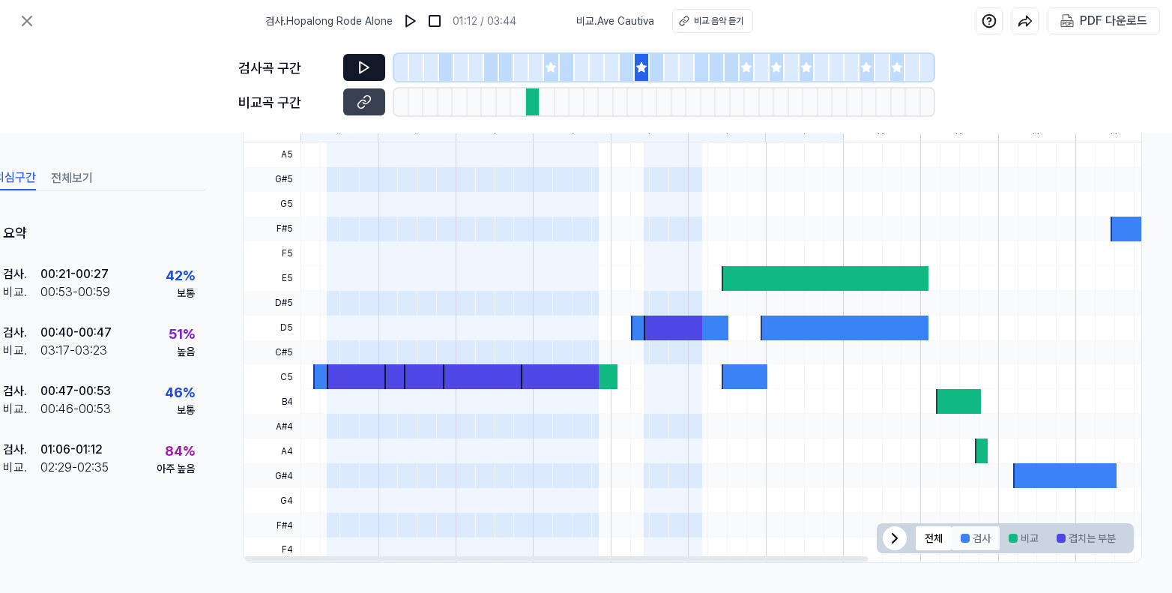
click at [978, 537] on button "검사" at bounding box center [975, 538] width 48 height 24
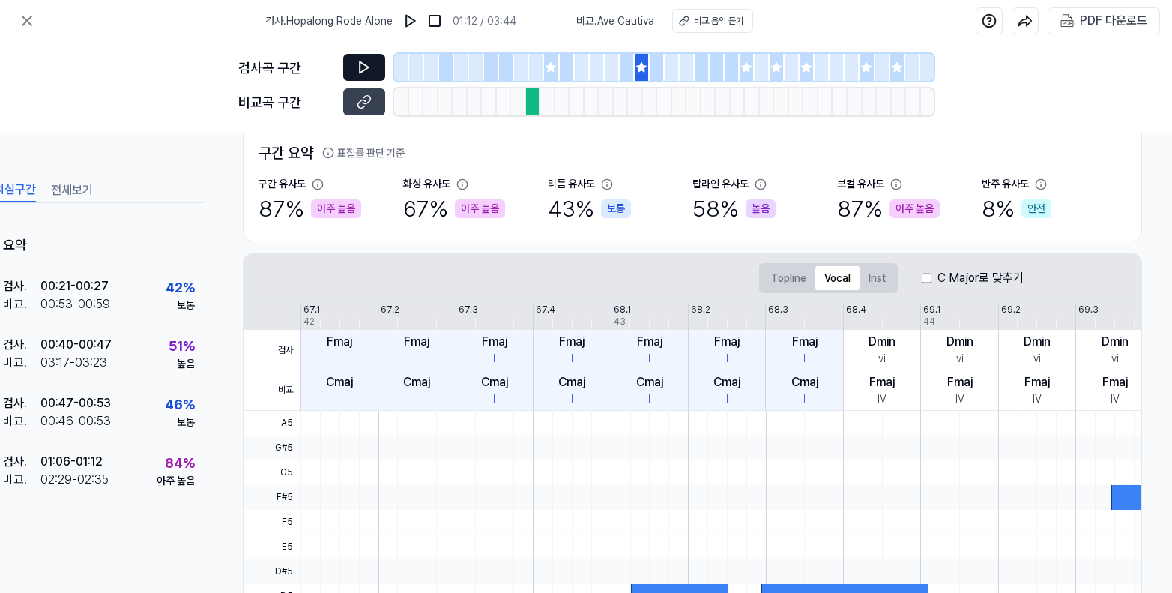
scroll to position [61, 45]
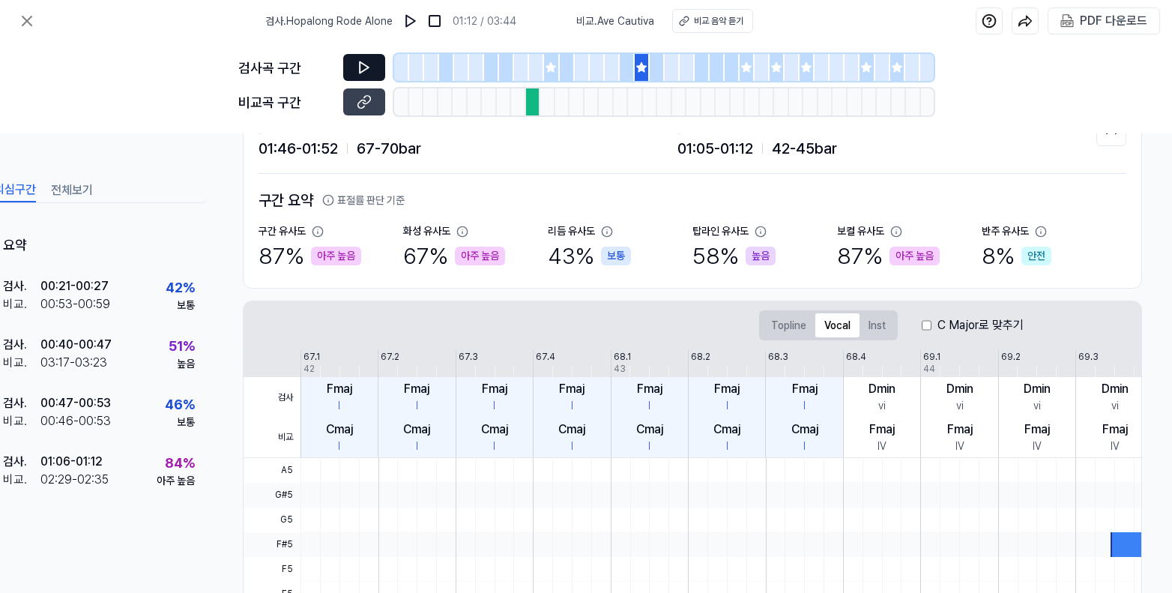
click at [369, 56] on button at bounding box center [364, 67] width 42 height 27
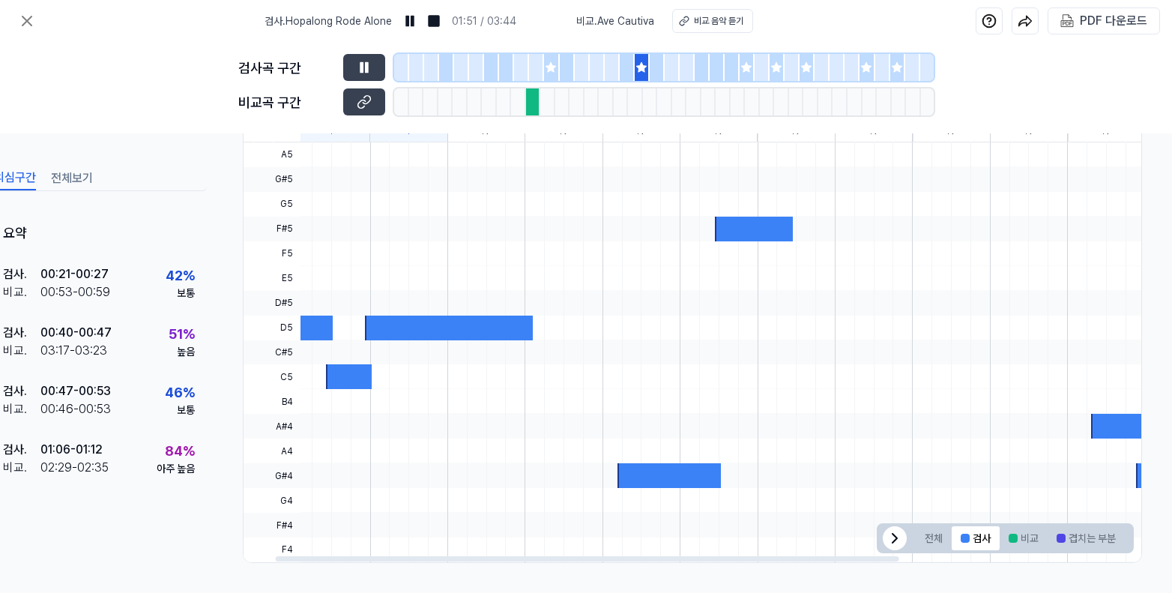
scroll to position [0, 0]
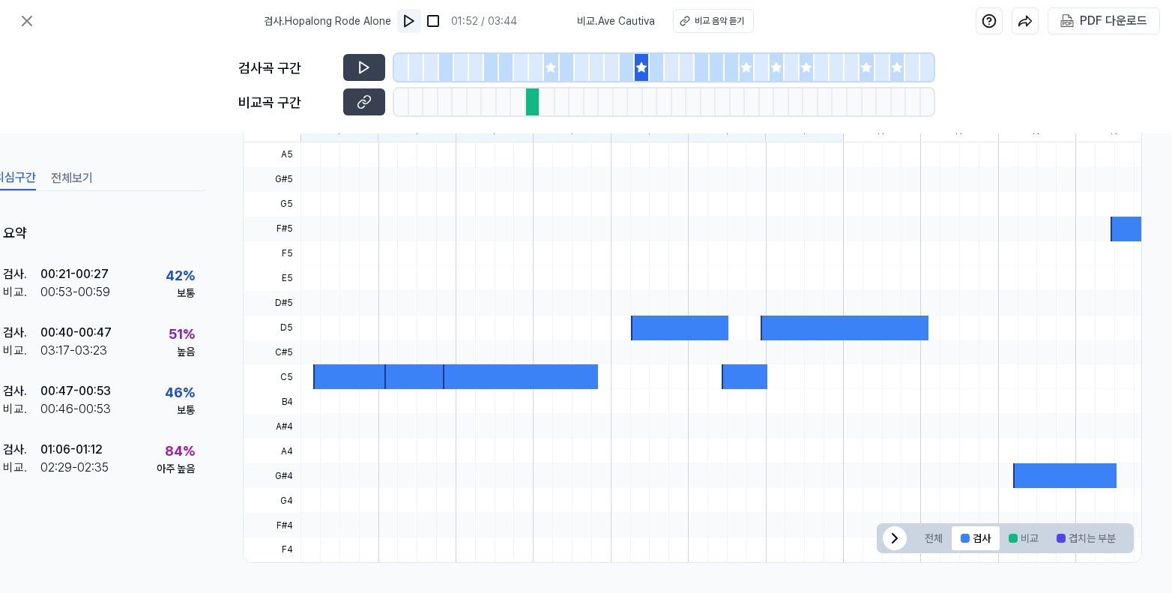
click at [404, 23] on img at bounding box center [409, 20] width 15 height 15
click at [408, 22] on img at bounding box center [409, 20] width 15 height 15
click at [365, 74] on icon at bounding box center [364, 67] width 15 height 15
click at [370, 72] on icon at bounding box center [364, 67] width 15 height 15
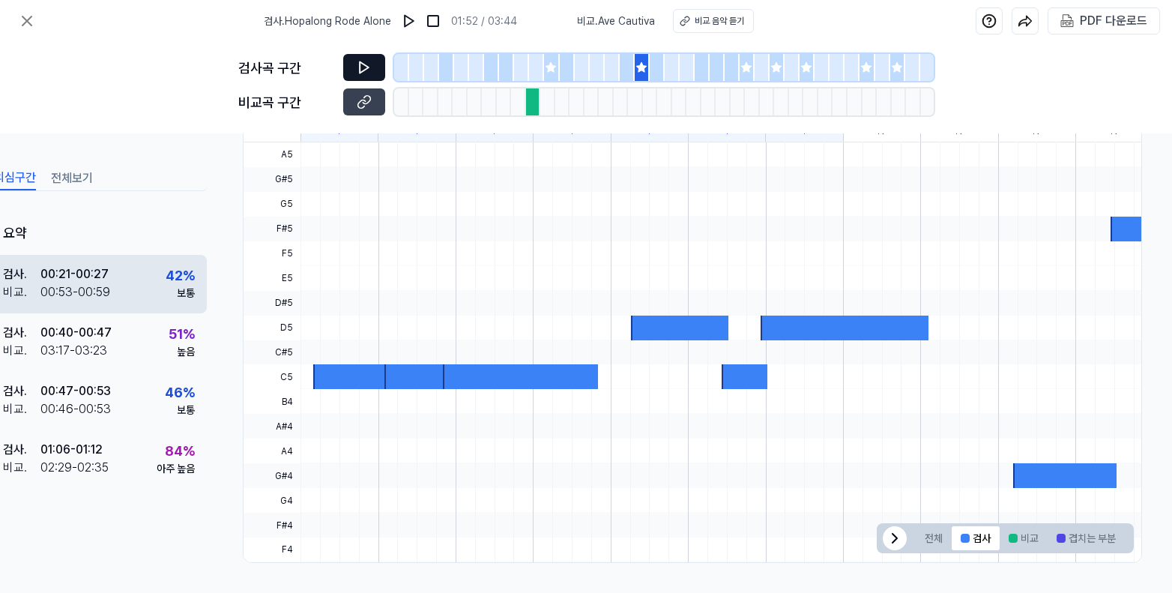
click at [109, 295] on div "검사 . 00:21 - 00:27 비교 . 00:53 - 00:59 42 % 보통" at bounding box center [99, 284] width 216 height 58
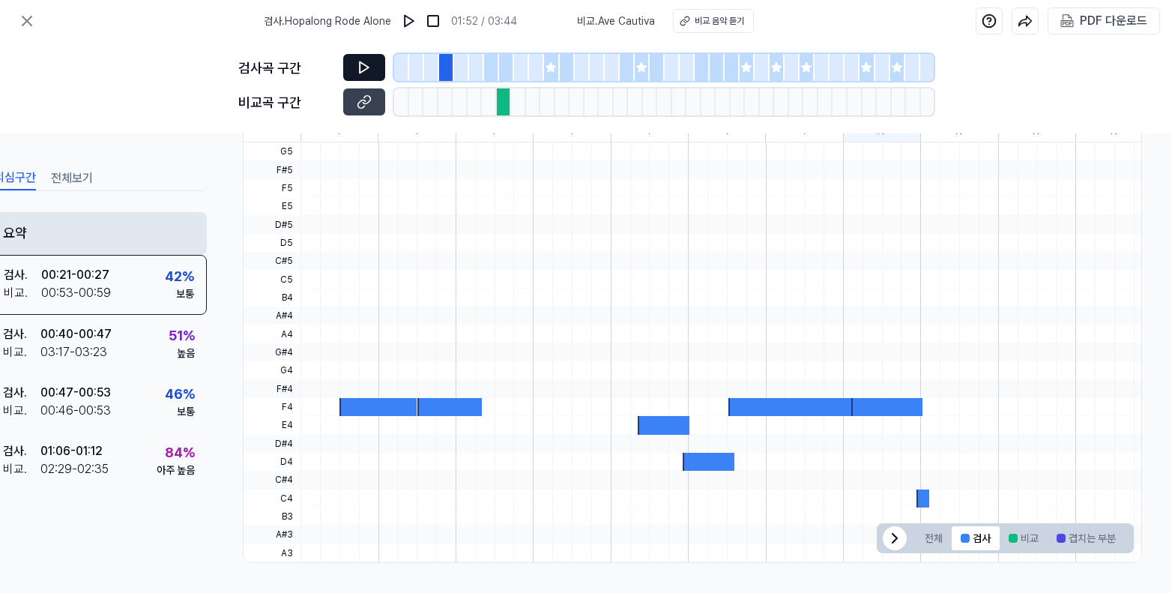
scroll to position [239, 45]
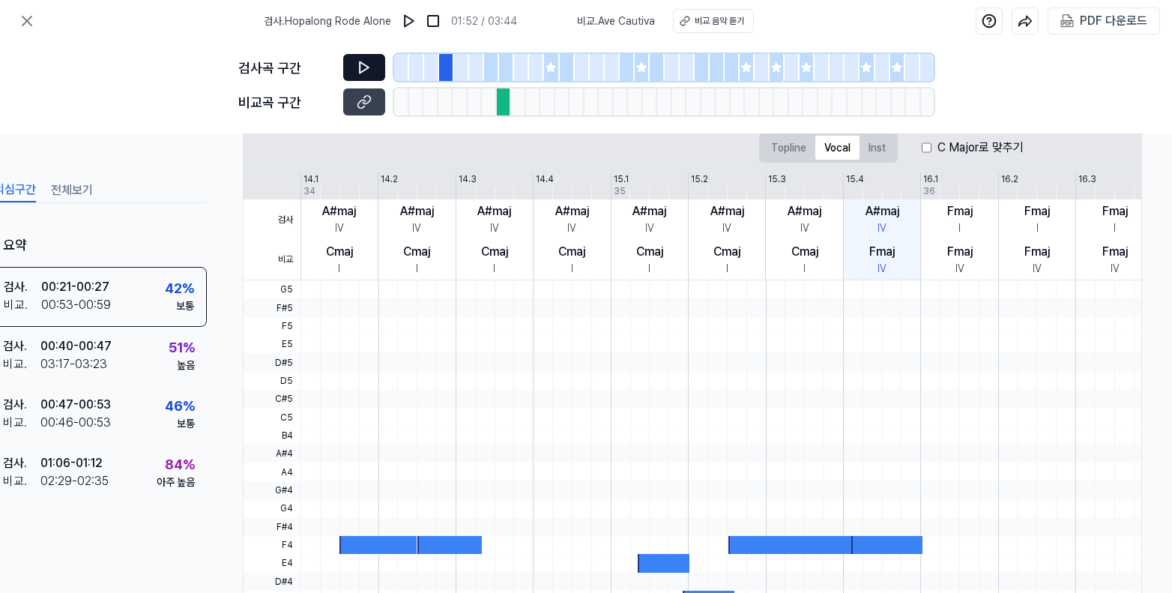
click at [554, 69] on icon at bounding box center [551, 67] width 12 height 12
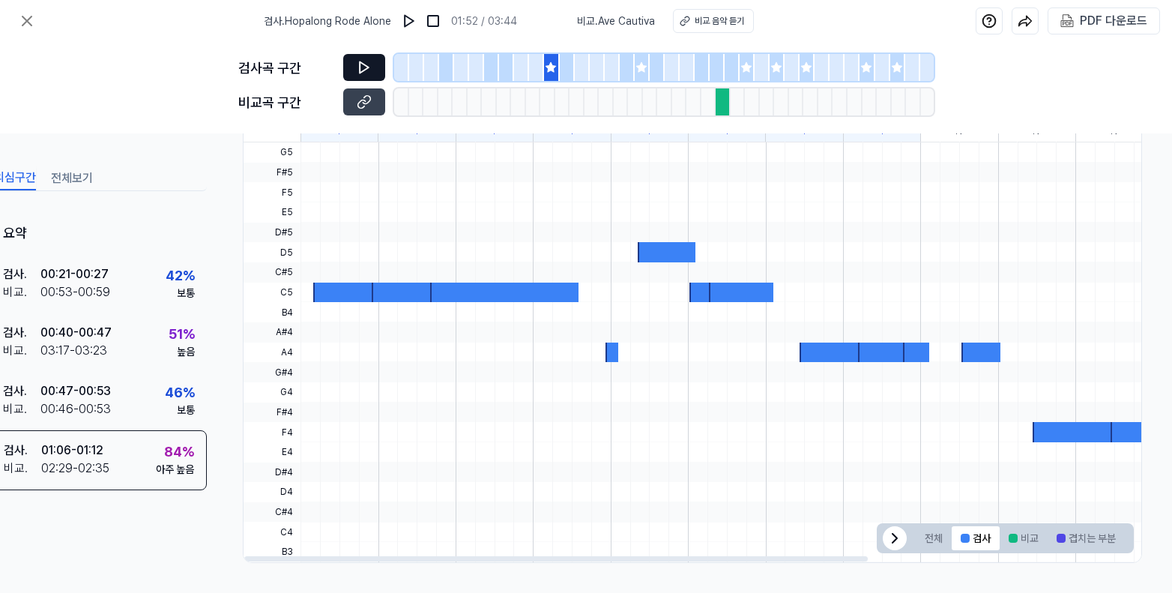
scroll to position [377, 45]
click at [936, 534] on button "전체" at bounding box center [933, 538] width 36 height 24
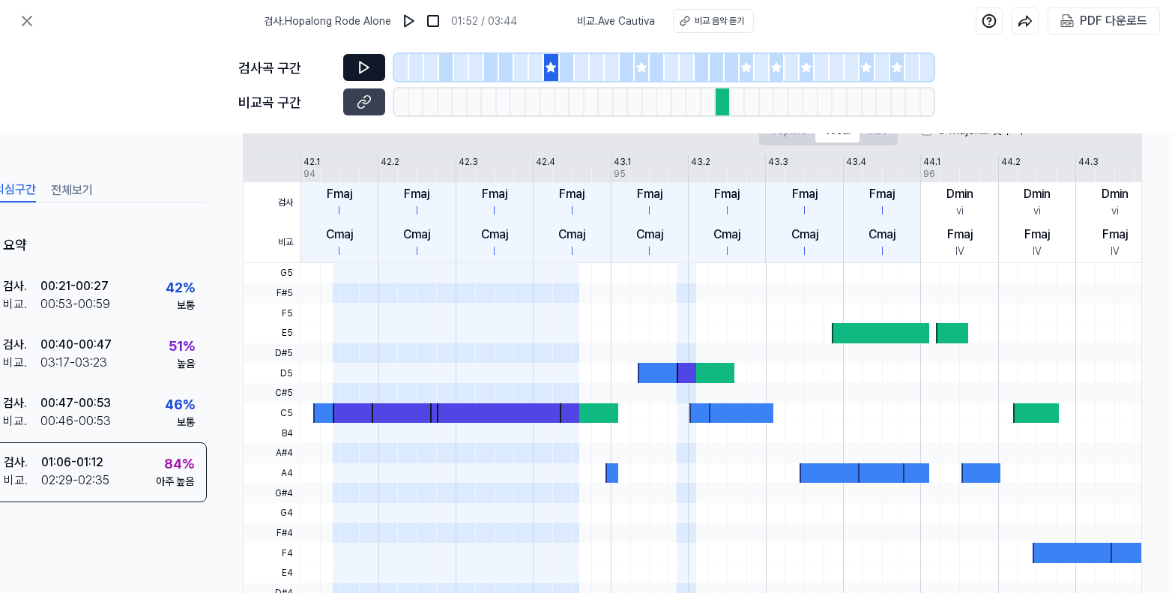
scroll to position [67, 45]
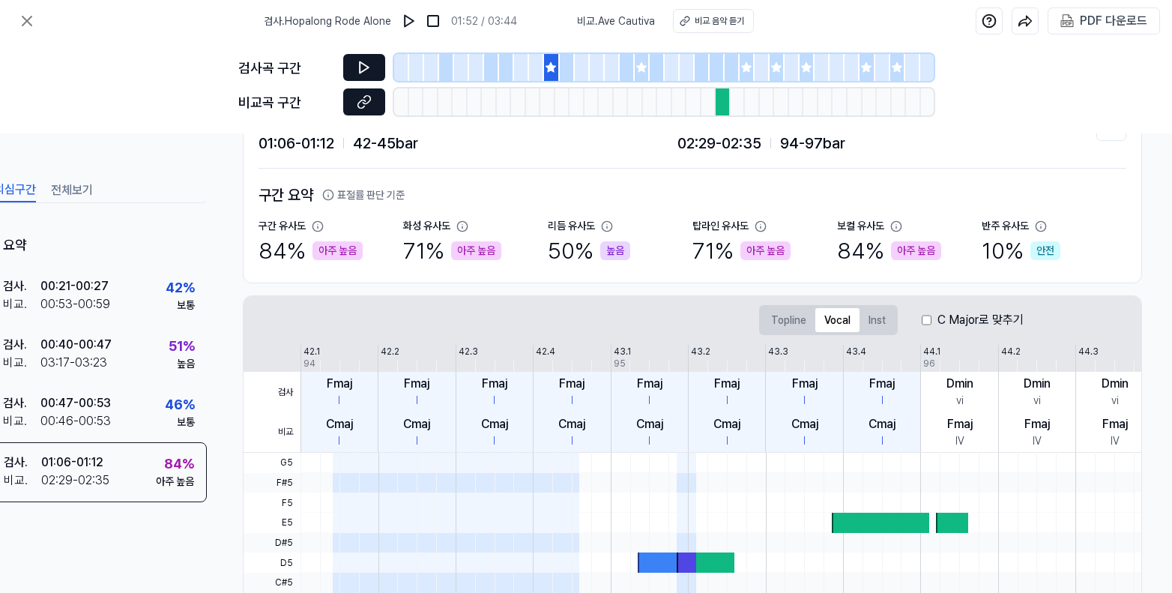
click at [371, 106] on icon at bounding box center [364, 101] width 15 height 15
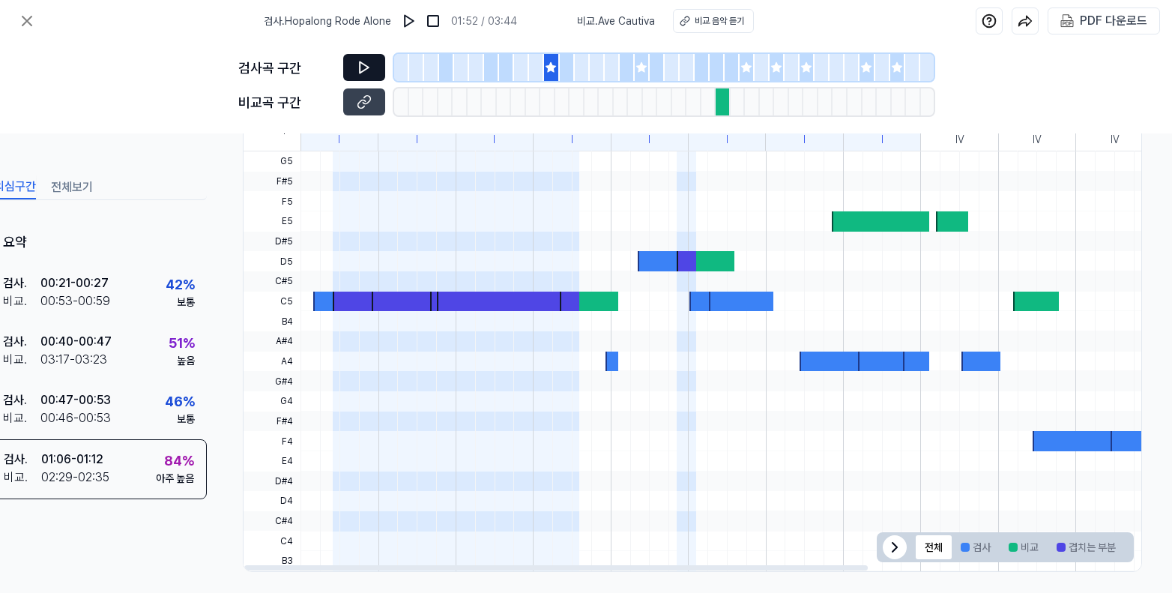
scroll to position [383, 45]
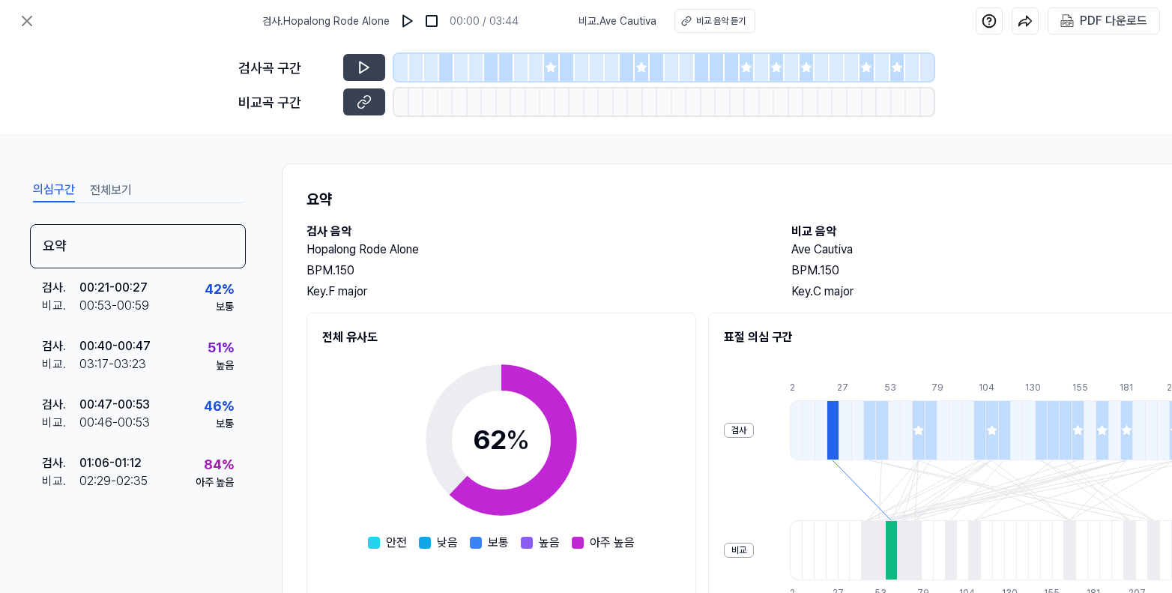
click at [552, 76] on div at bounding box center [551, 67] width 15 height 27
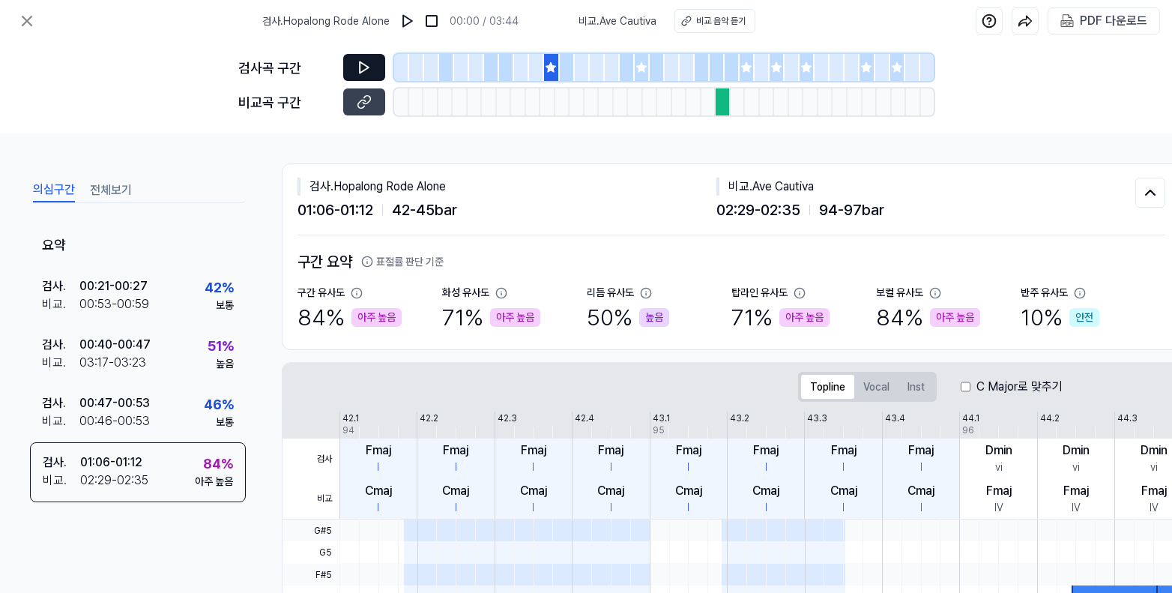
click at [381, 69] on button at bounding box center [364, 67] width 42 height 27
click at [34, 18] on icon at bounding box center [27, 21] width 18 height 18
click at [29, 22] on icon at bounding box center [26, 20] width 9 height 9
click at [30, 19] on icon at bounding box center [27, 21] width 18 height 18
click at [28, 22] on icon at bounding box center [26, 20] width 9 height 9
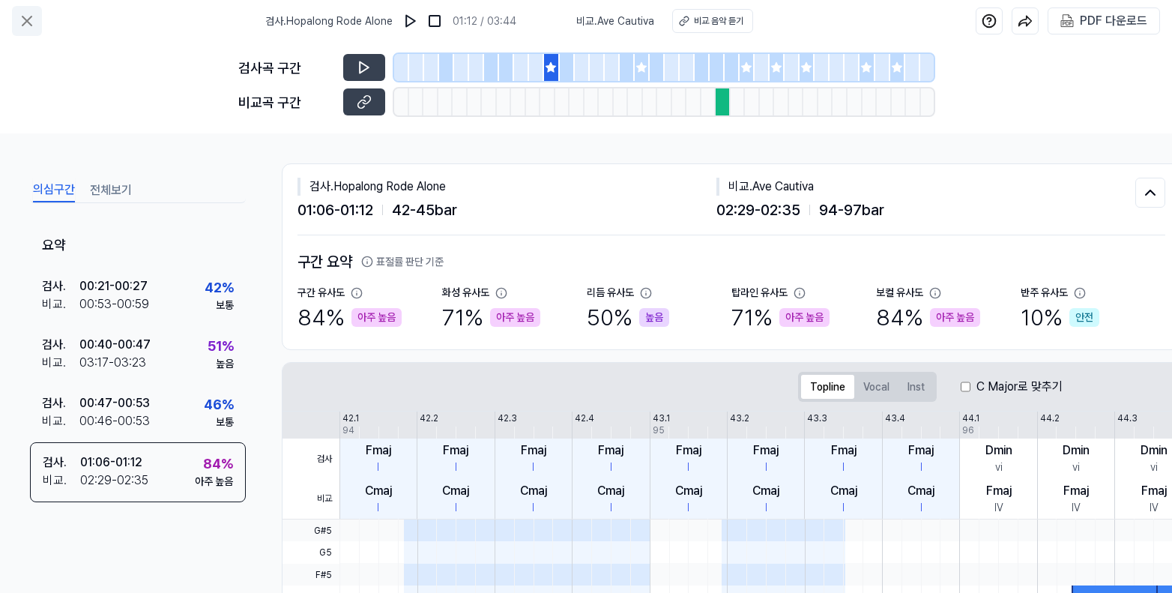
click at [28, 22] on icon at bounding box center [26, 20] width 9 height 9
click at [655, 178] on div "검사 . Hopalong Rode Alone" at bounding box center [506, 187] width 419 height 18
click at [25, 20] on icon at bounding box center [26, 20] width 9 height 9
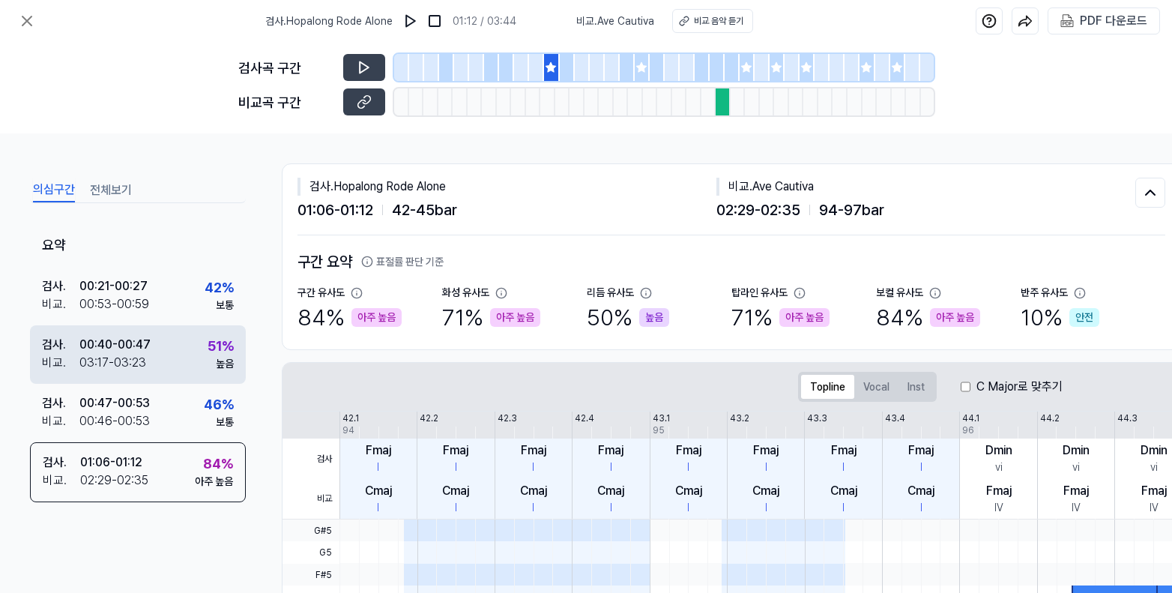
click at [130, 327] on div "검사 . 00:40 - 00:47 비교 . 03:17 - 03:23 51 % 높음" at bounding box center [138, 354] width 216 height 58
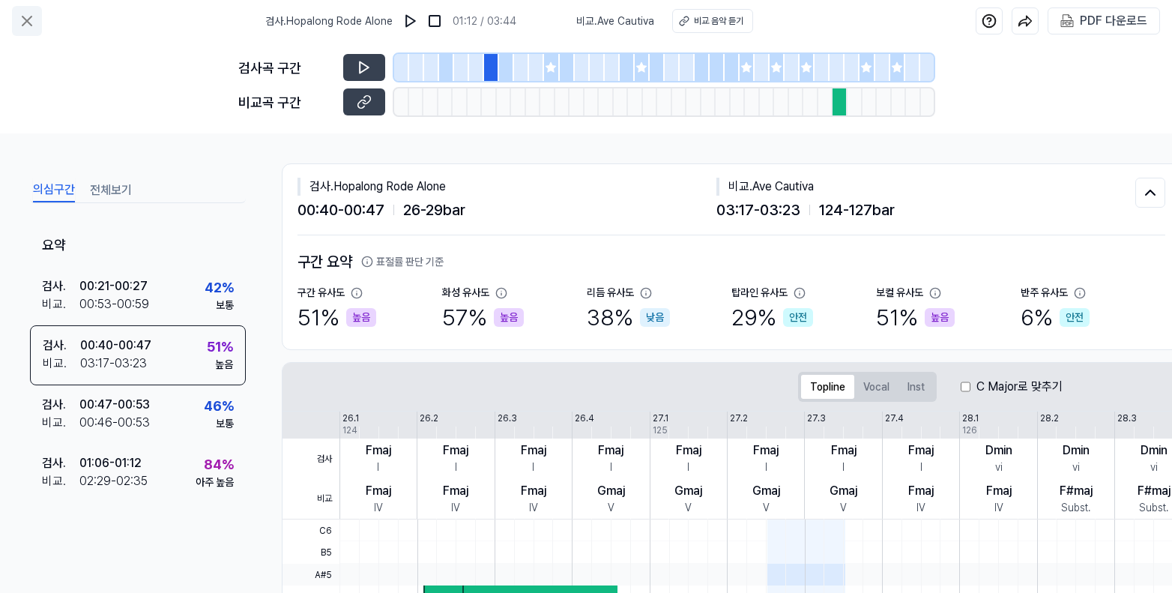
click at [22, 22] on icon at bounding box center [27, 21] width 18 height 18
click at [27, 22] on icon at bounding box center [27, 21] width 18 height 18
